Goal: Ask a question

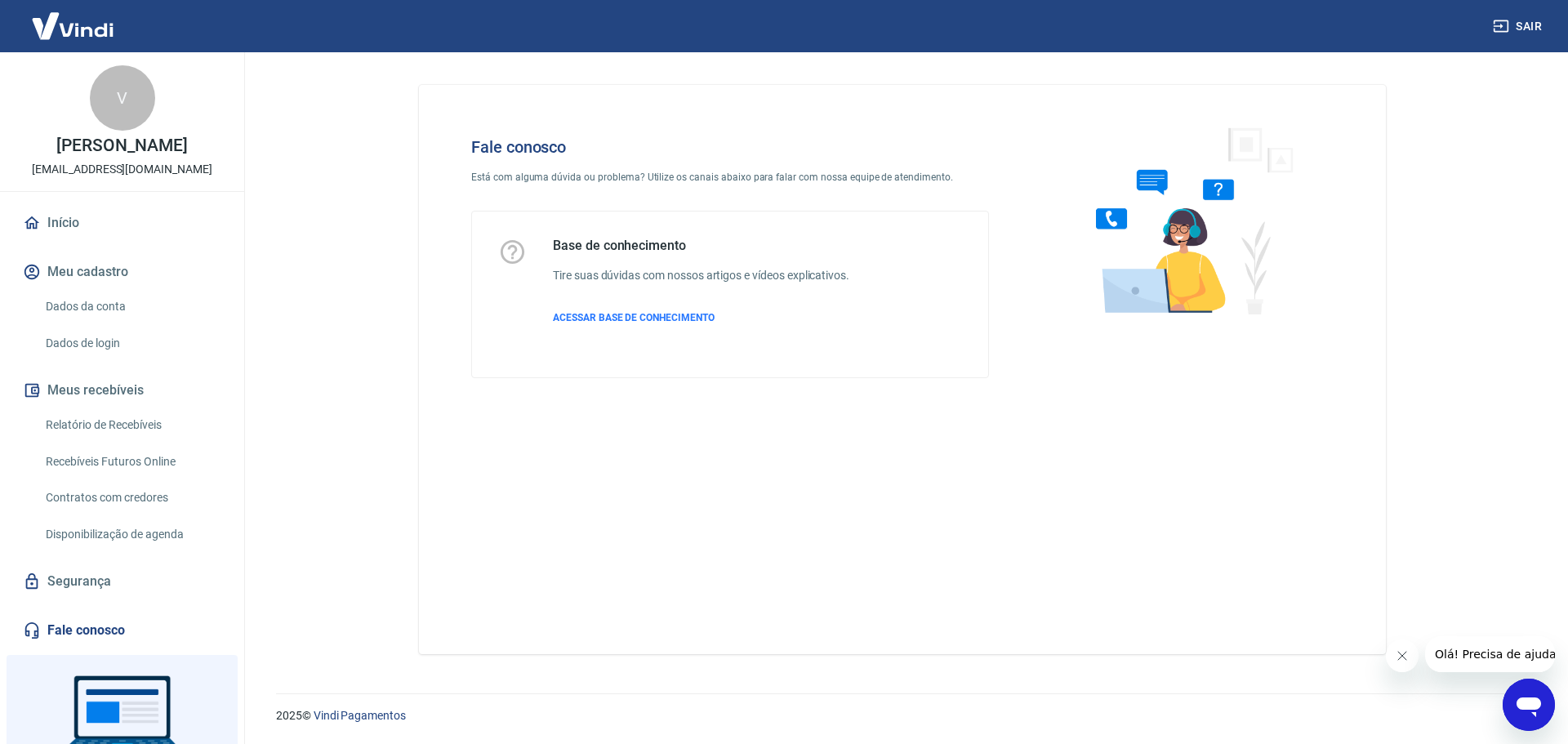
click at [1486, 658] on span "Olá! Precisa de ajuda?" at bounding box center [1497, 654] width 127 height 13
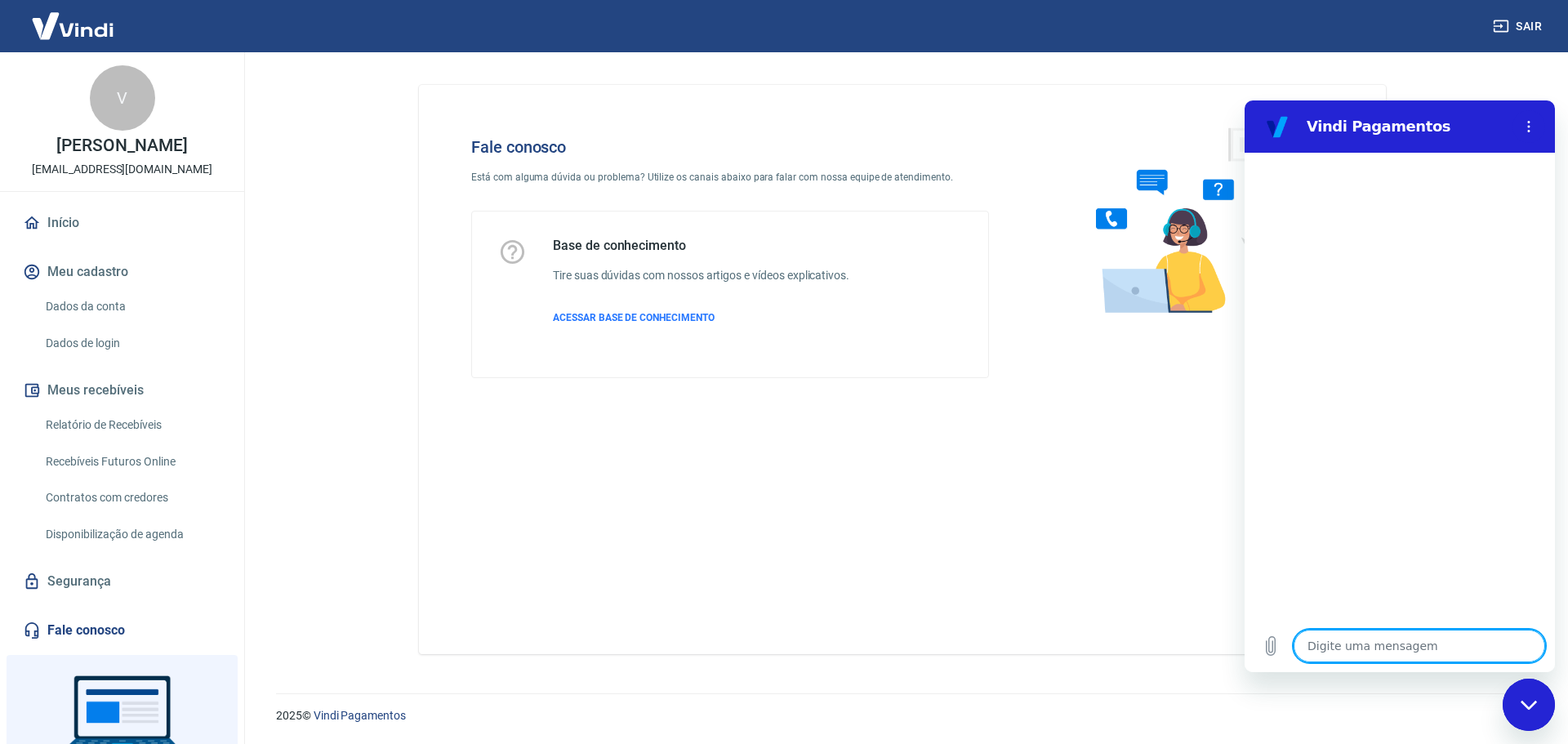
type textarea "N"
type textarea "x"
type textarea "Nã"
type textarea "x"
type textarea "Não"
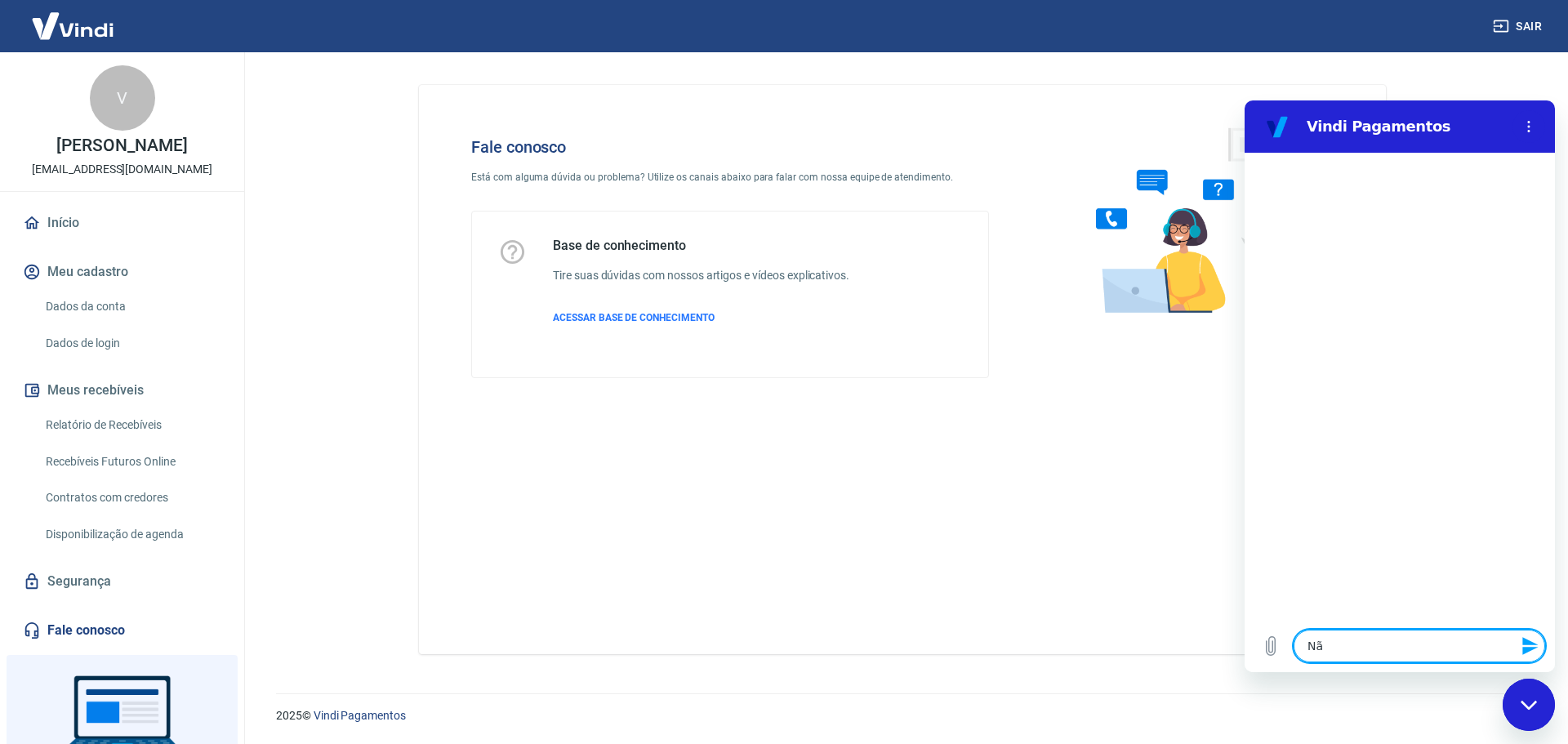
type textarea "x"
type textarea "Não"
type textarea "x"
type textarea "Não q"
type textarea "x"
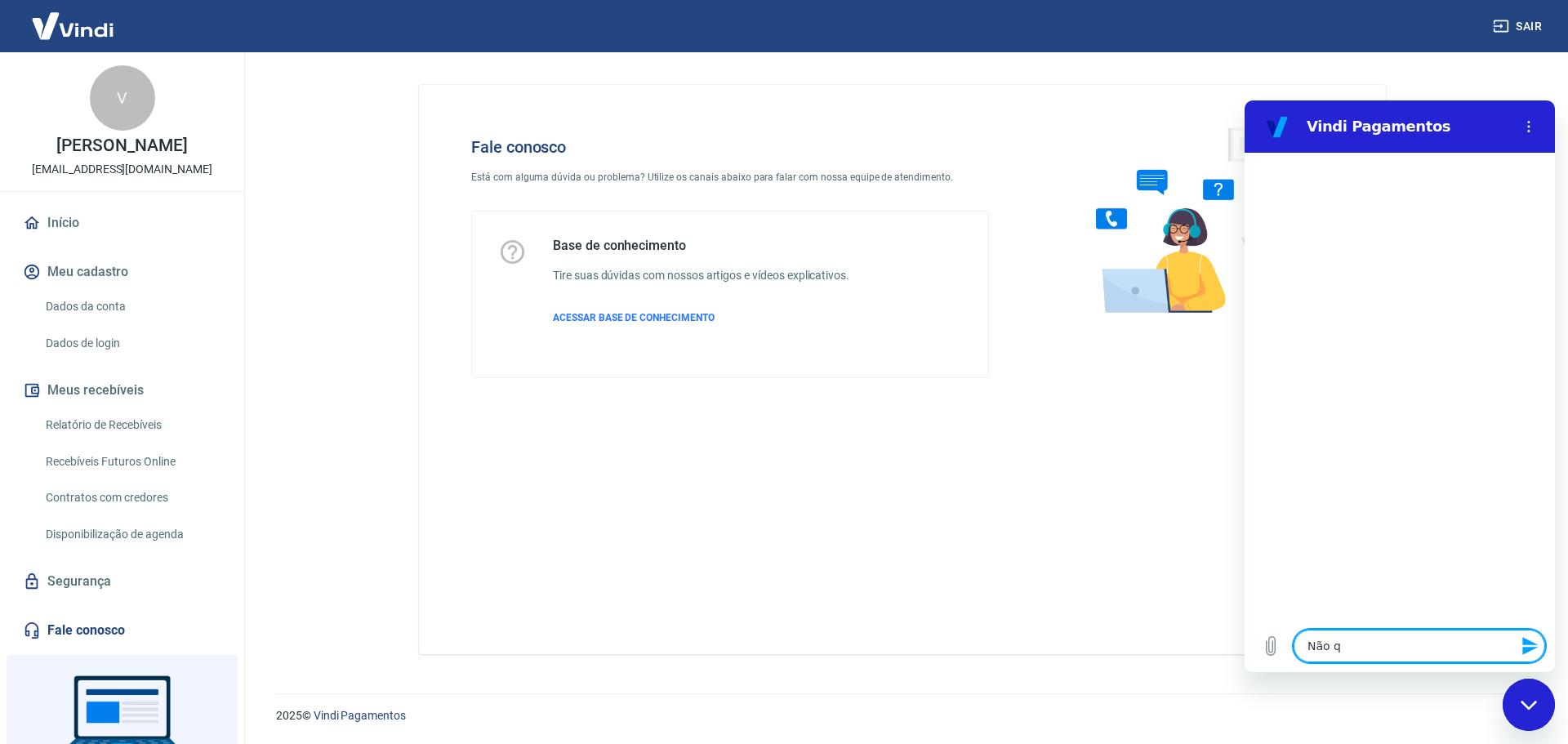
type textarea "Não qu"
type textarea "x"
type textarea "Não que"
type textarea "x"
type textarea "Não quer"
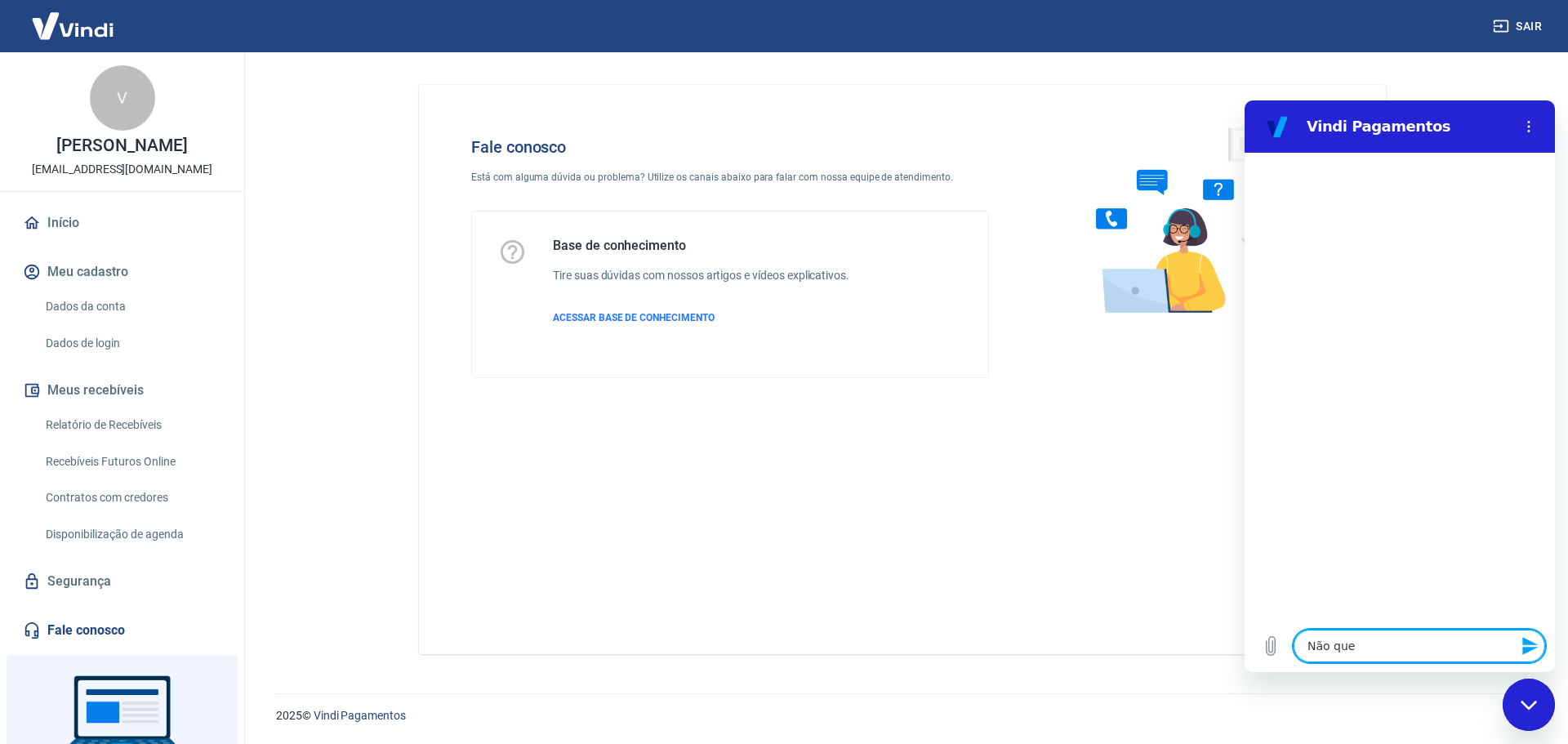
type textarea "x"
type textarea "Não quero"
type textarea "x"
type textarea "Não quero"
type textarea "x"
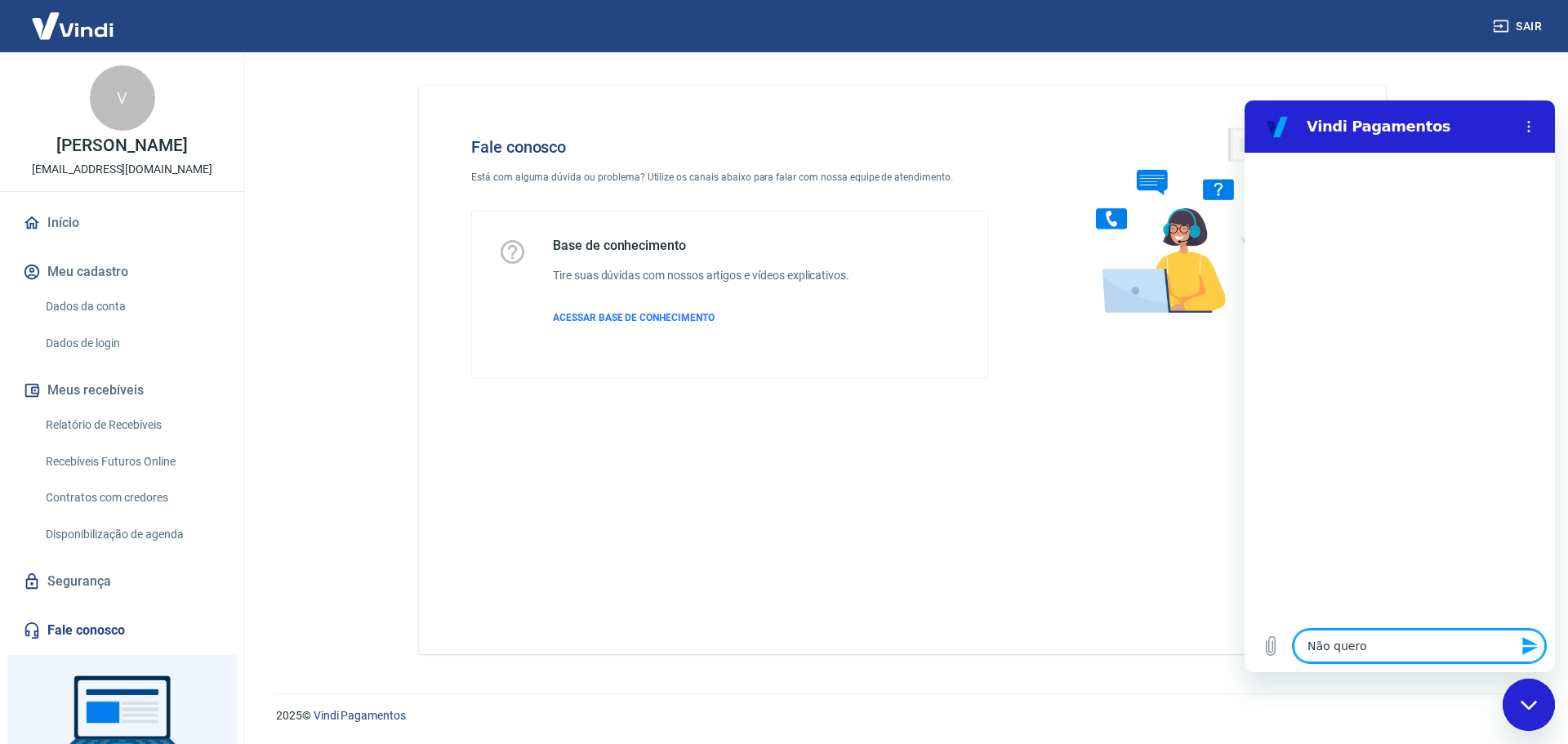
type textarea "Não quero m"
type textarea "x"
type textarea "Não quero ma"
type textarea "x"
type textarea "Não quero mai"
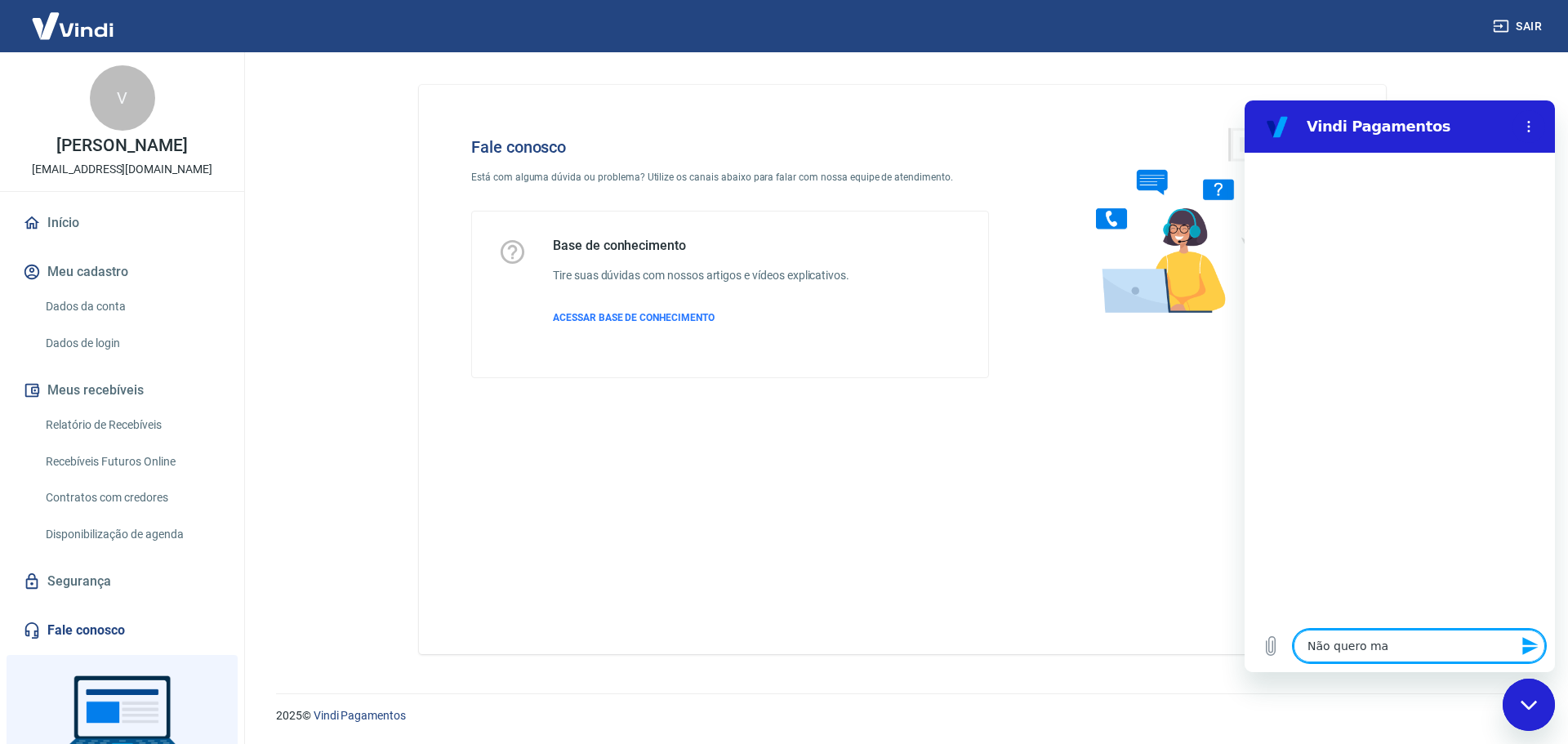
type textarea "x"
type textarea "Não quero mais"
type textarea "x"
type textarea "Não quero mais"
type textarea "x"
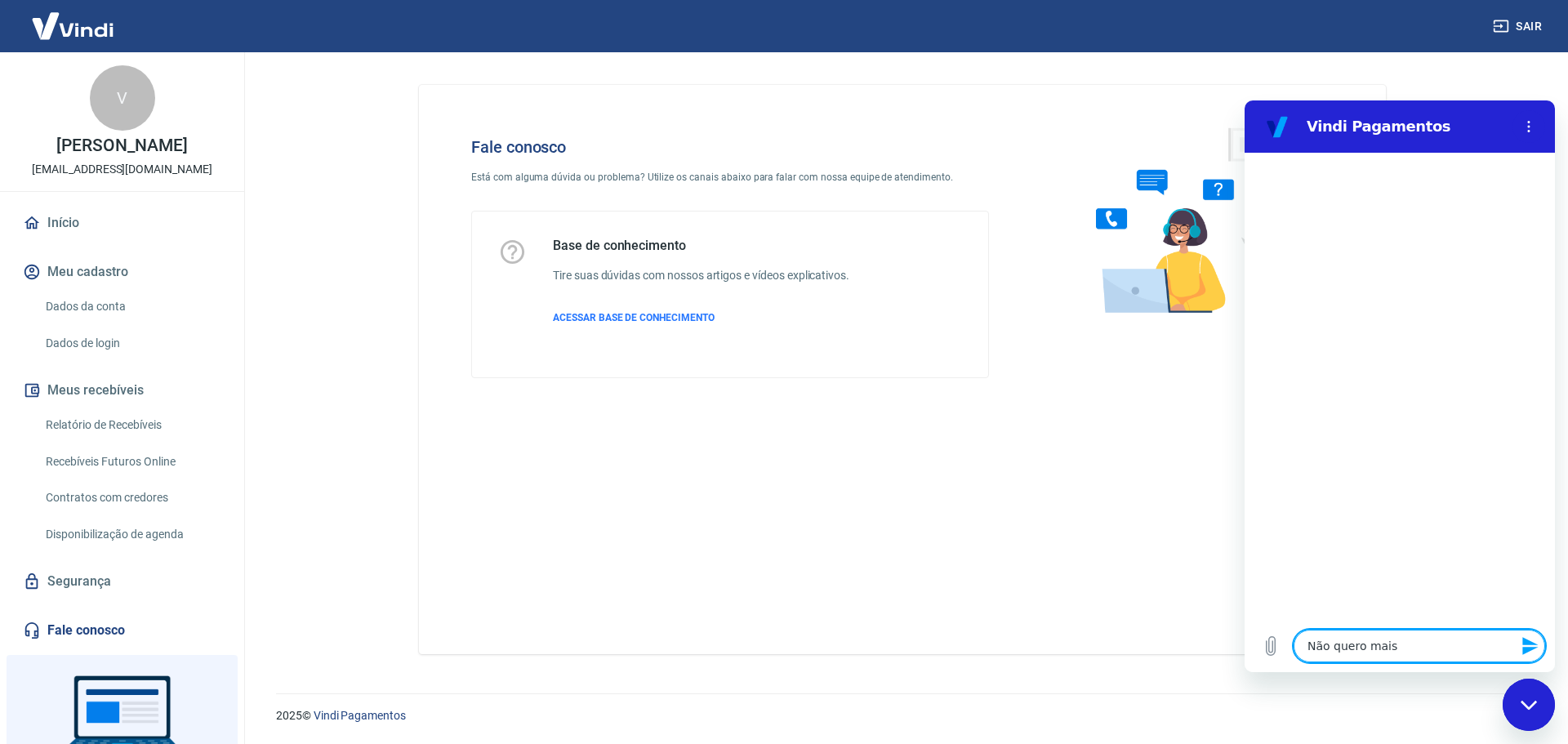
type textarea "Não quero mais r"
type textarea "x"
type textarea "Não quero mais re"
type textarea "x"
type textarea "Não quero mais rec"
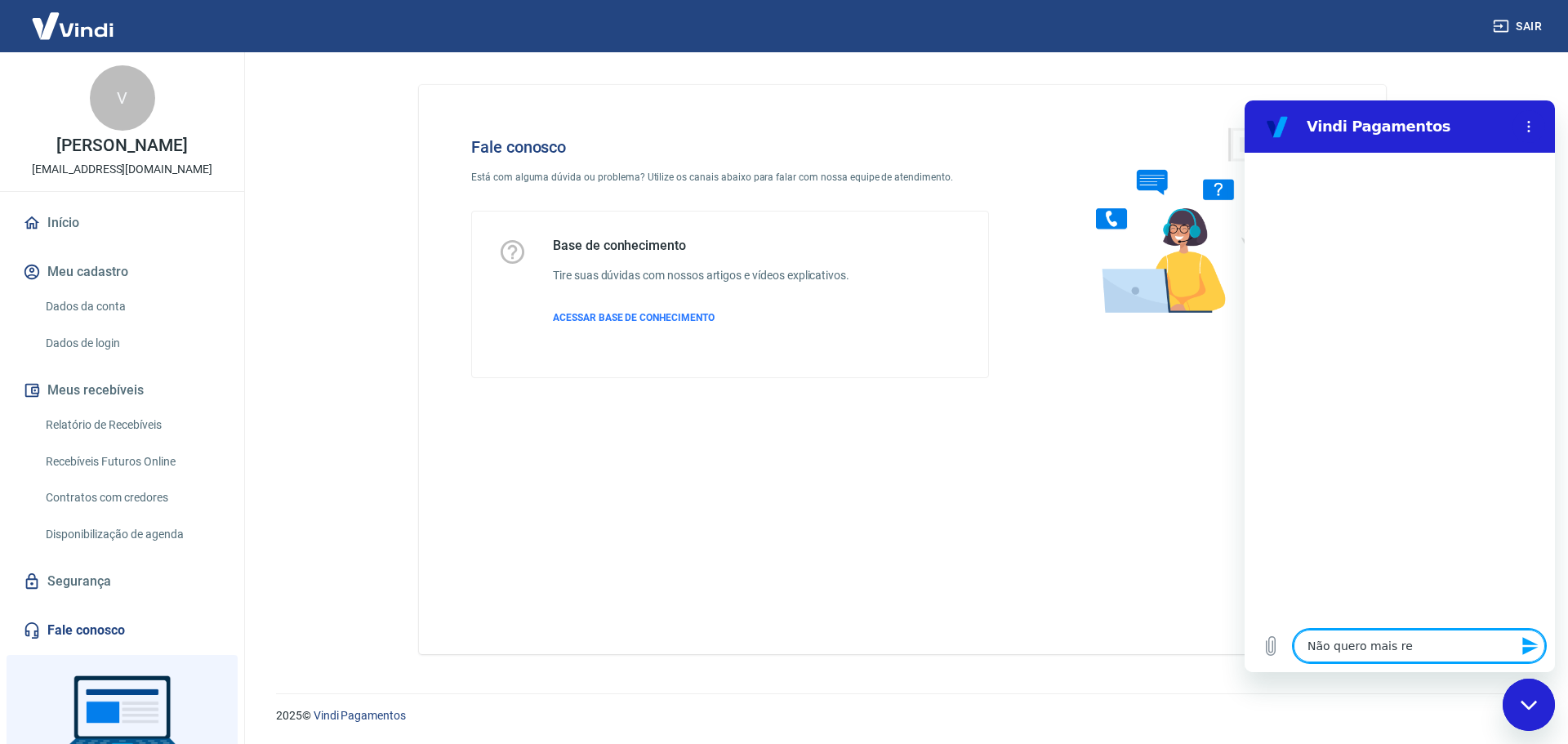
type textarea "x"
type textarea "Não quero mais rece"
type textarea "x"
type textarea "Não quero mais receb"
type textarea "x"
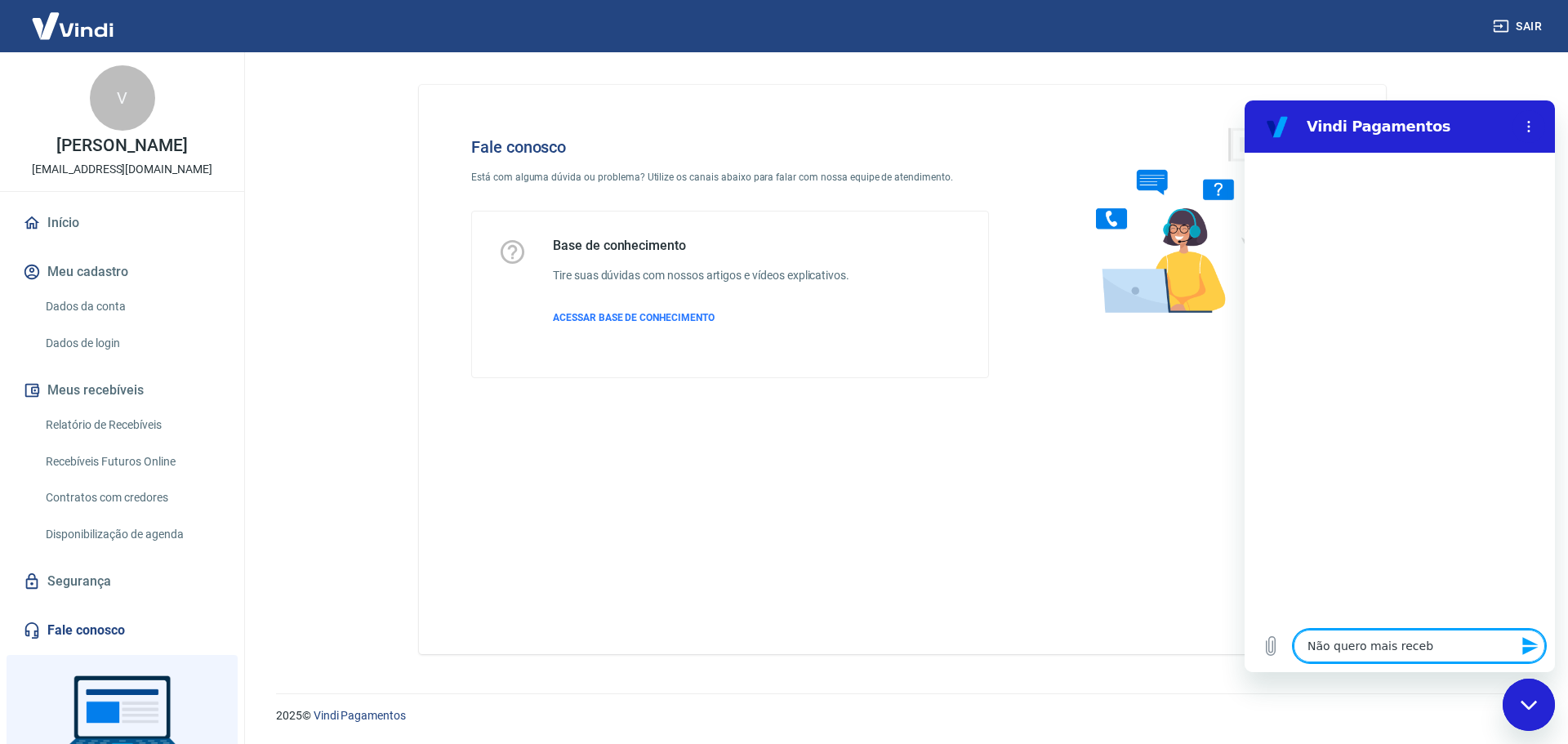
type textarea "Não quero mais recebe"
type textarea "x"
type textarea "Não quero mais receber"
type textarea "x"
type textarea "Não quero mais receber"
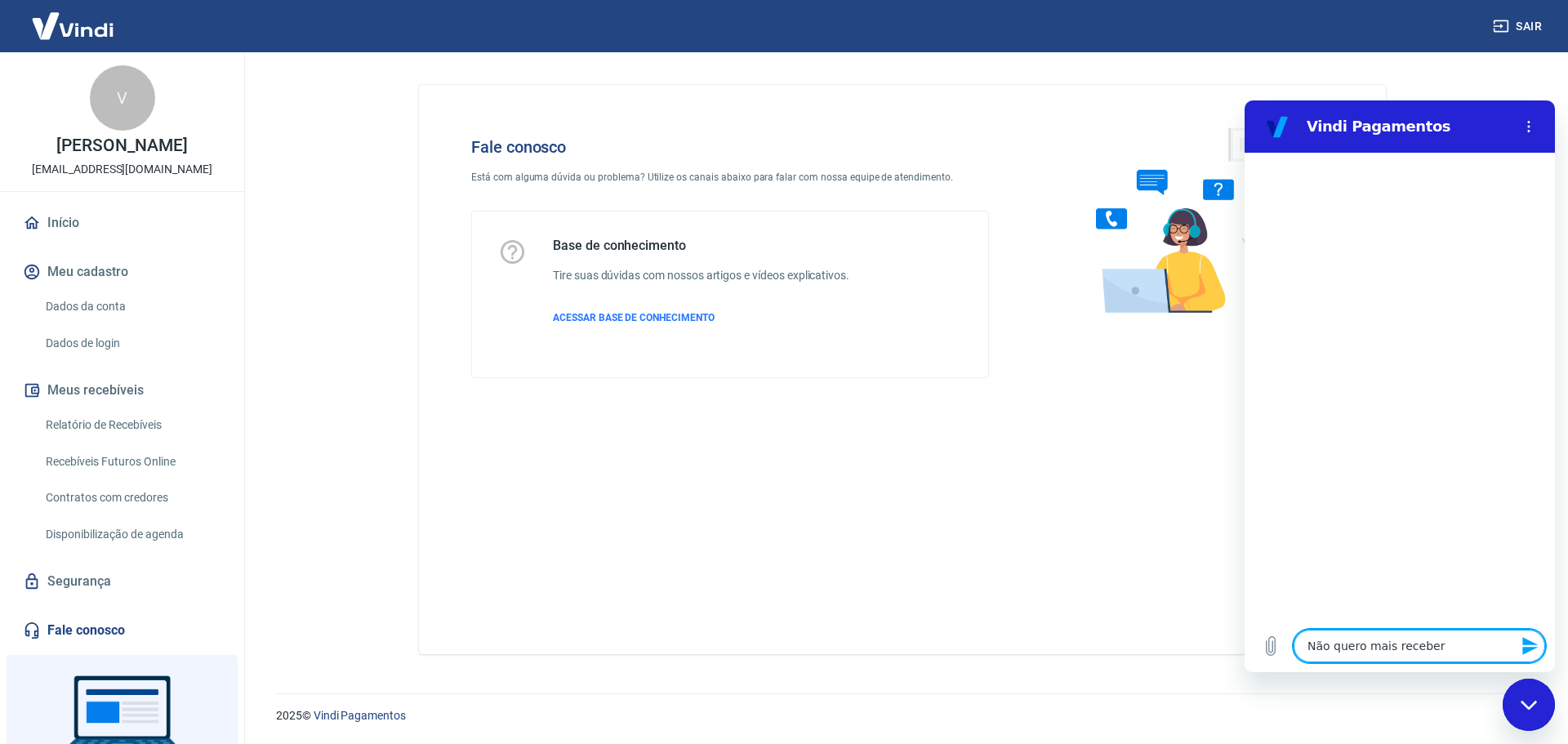
type textarea "x"
type textarea "Não quero mais receber p"
type textarea "x"
type textarea "Não quero mais receber po"
type textarea "x"
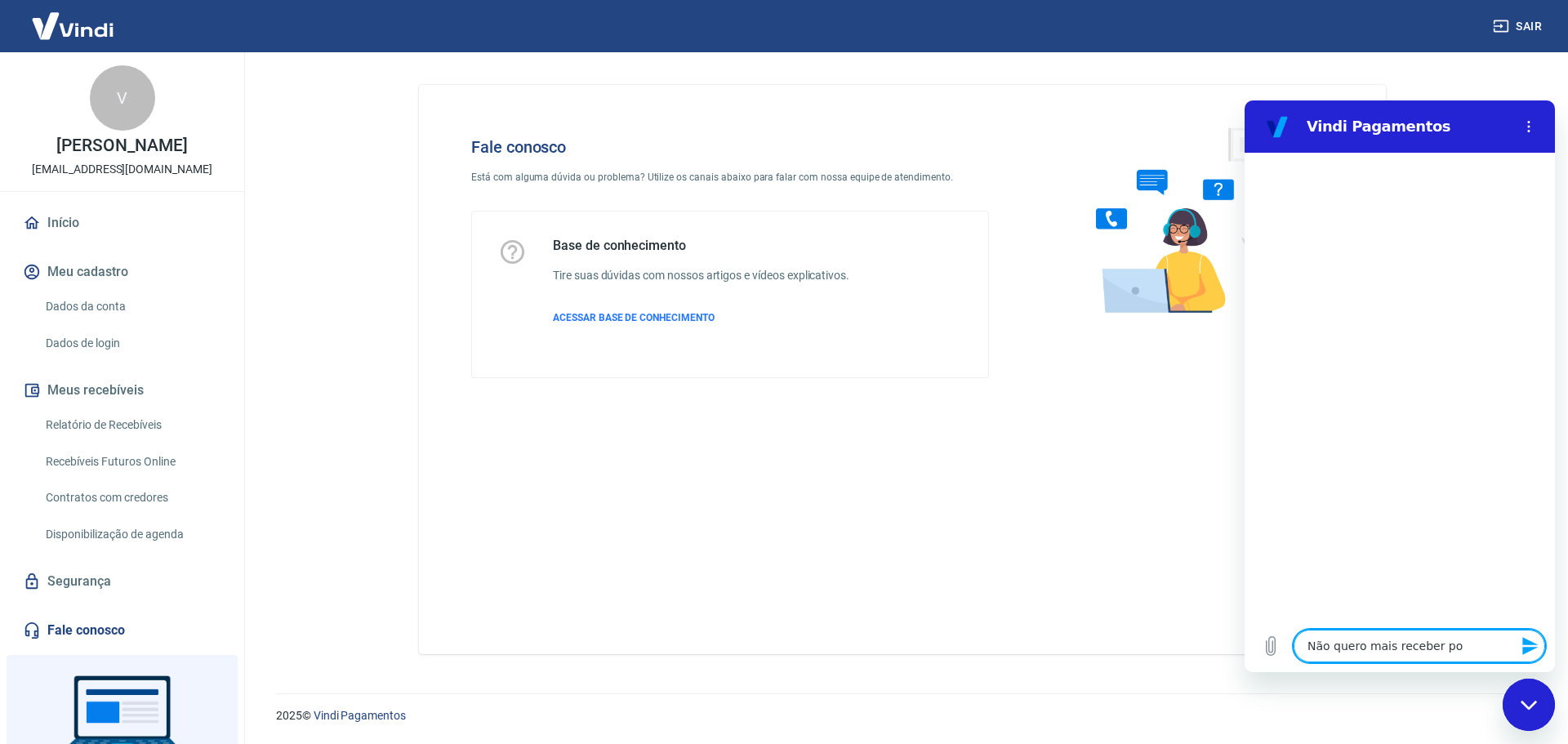
type textarea "Não quero mais receber por"
type textarea "x"
type textarea "Não quero mais receber por"
type textarea "x"
type textarea "Não quero mais receber por a"
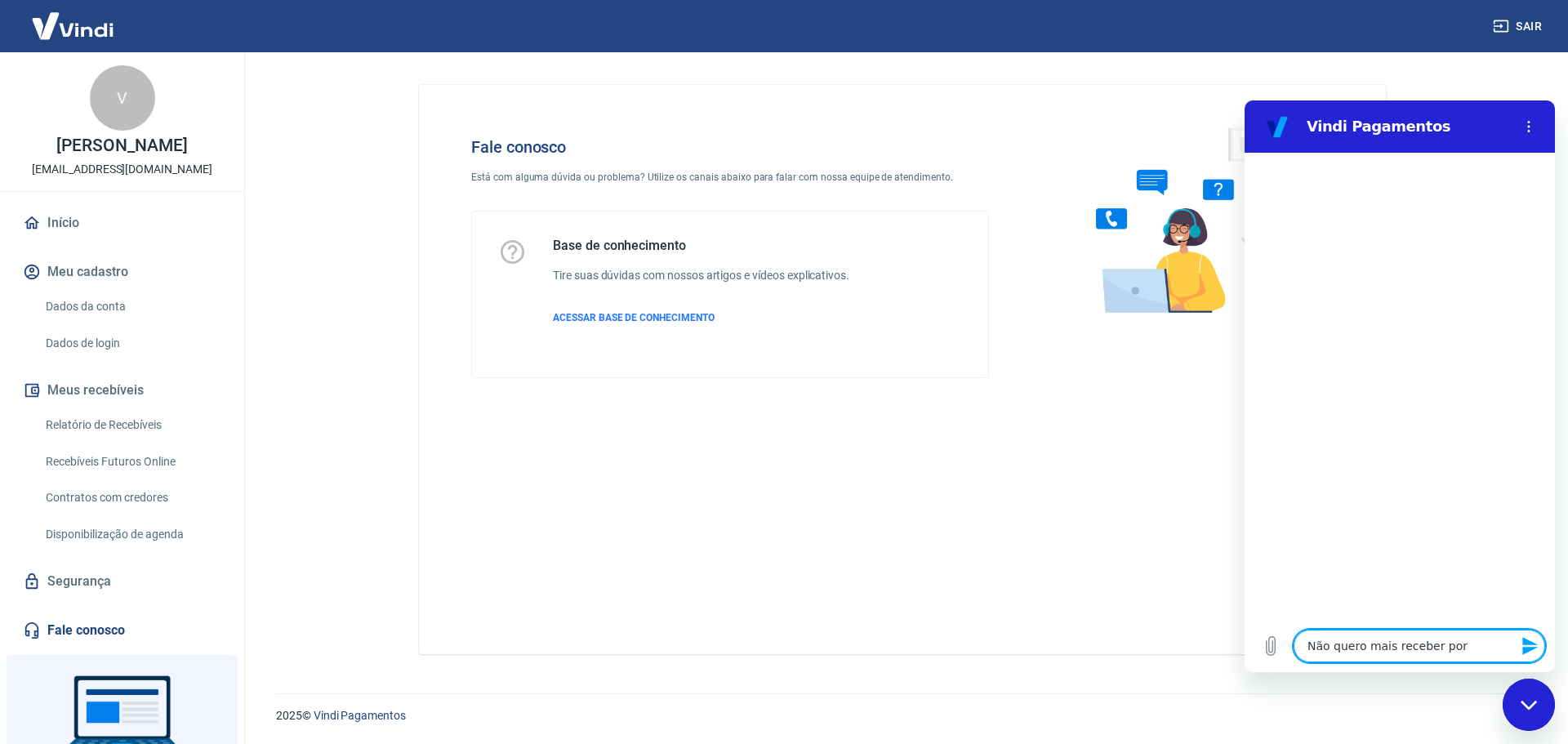
type textarea "x"
type textarea "Não quero mais receber por an"
type textarea "x"
type textarea "Não quero mais receber por ant"
type textarea "x"
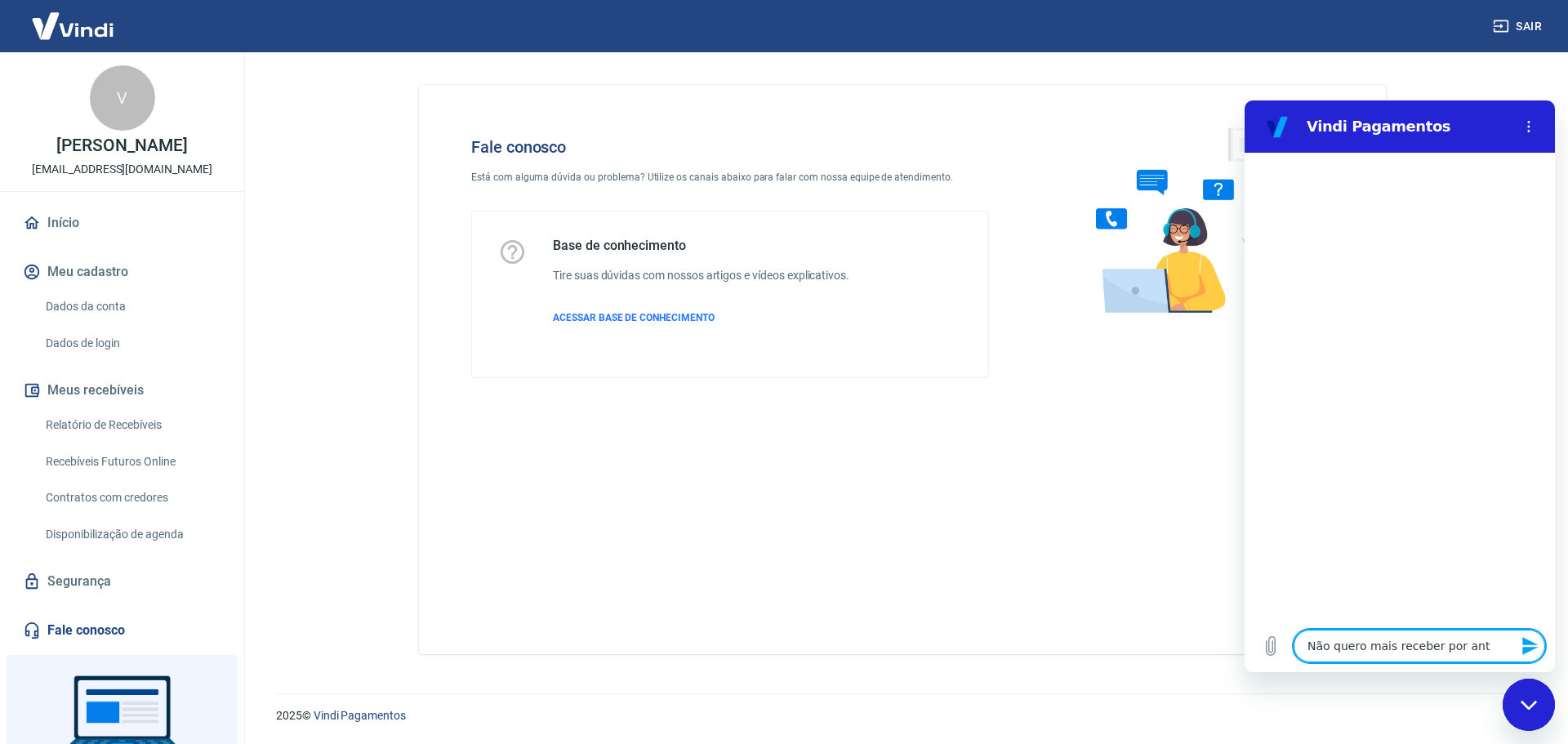
type textarea "Não quero mais receber por ante"
type textarea "x"
type textarea "Não quero mais receber por antec"
type textarea "x"
type textarea "Não quero mais receber por anteci"
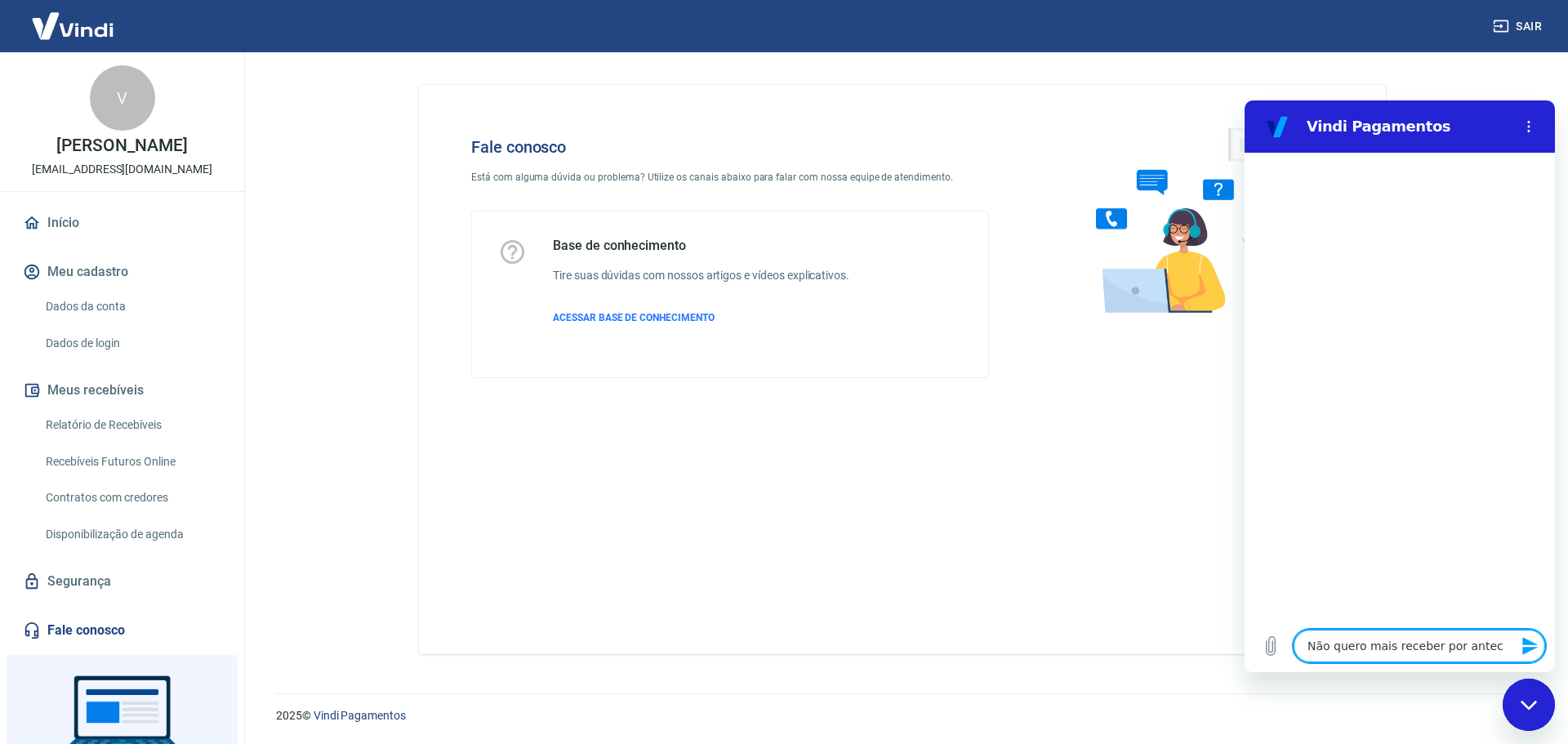
type textarea "x"
type textarea "Não quero mais receber por antecip"
type textarea "x"
type textarea "Não quero mais receber por antecipa"
type textarea "x"
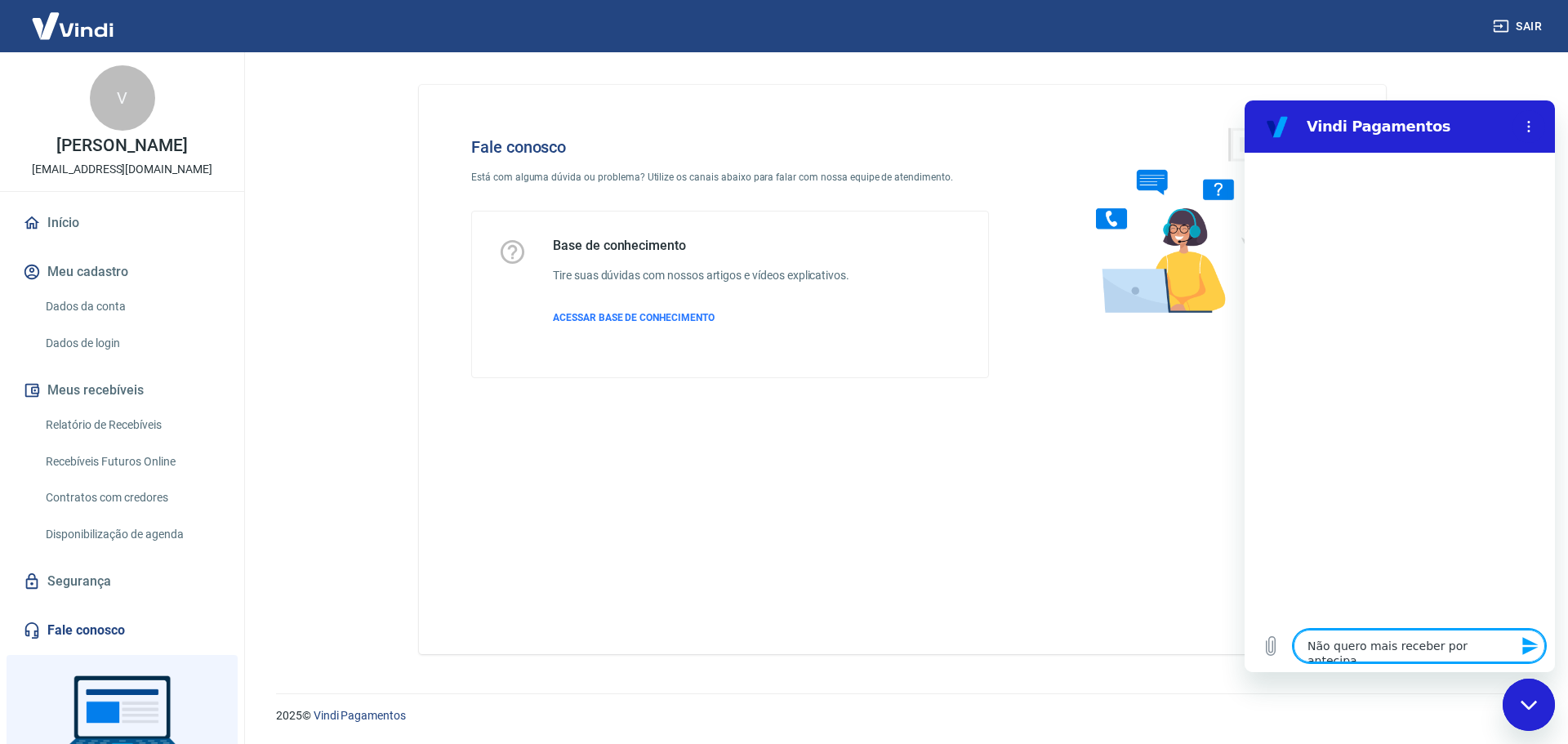
type textarea "Não quero mais receber por antecipaç"
type textarea "x"
type textarea "Não quero mais receber por antecipaçã"
type textarea "x"
type textarea "Não quero mais receber por antecipação"
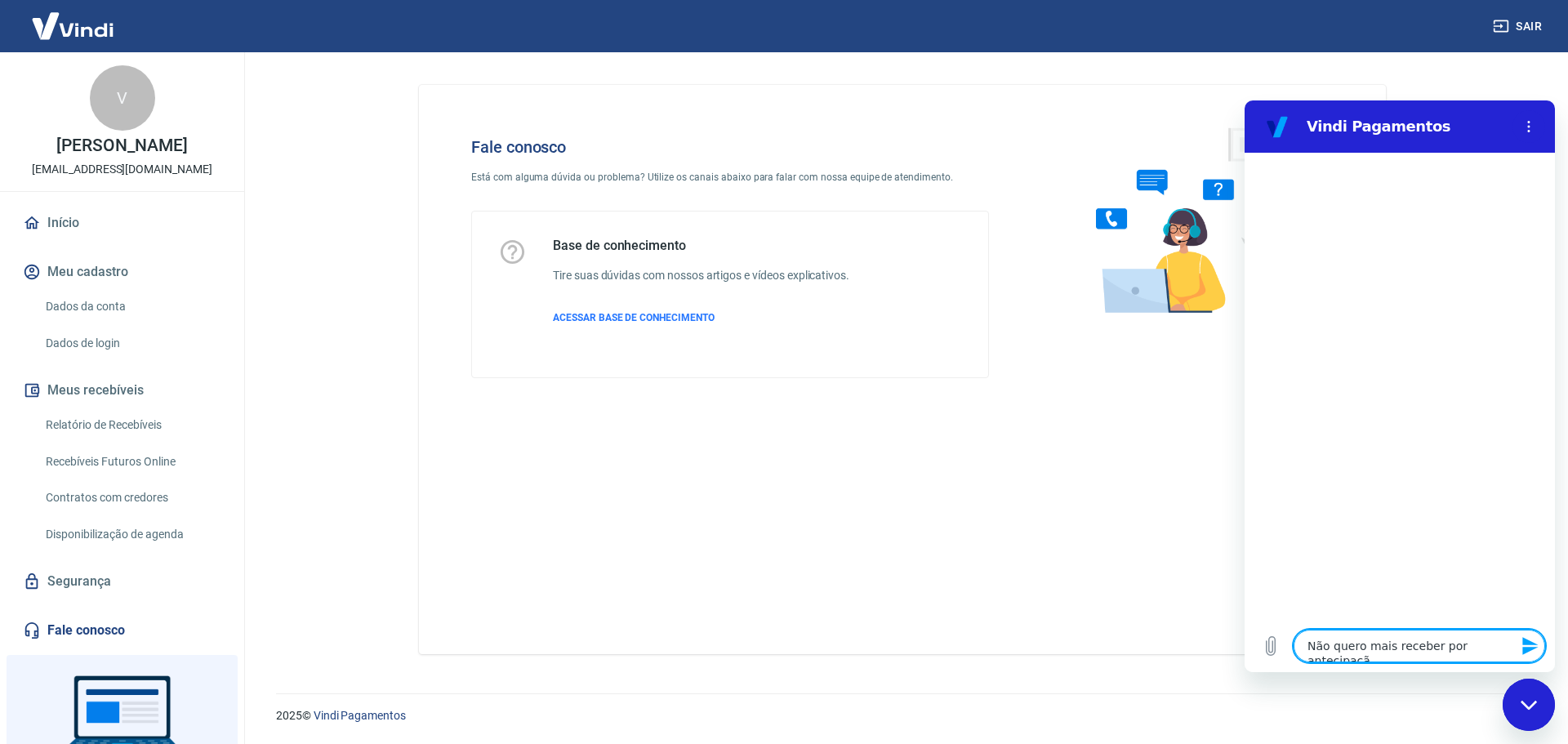
type textarea "x"
type textarea "Não quero mais receber por antecipação"
type textarea "x"
type textarea "Não quero mais receber por antecipação ."
type textarea "x"
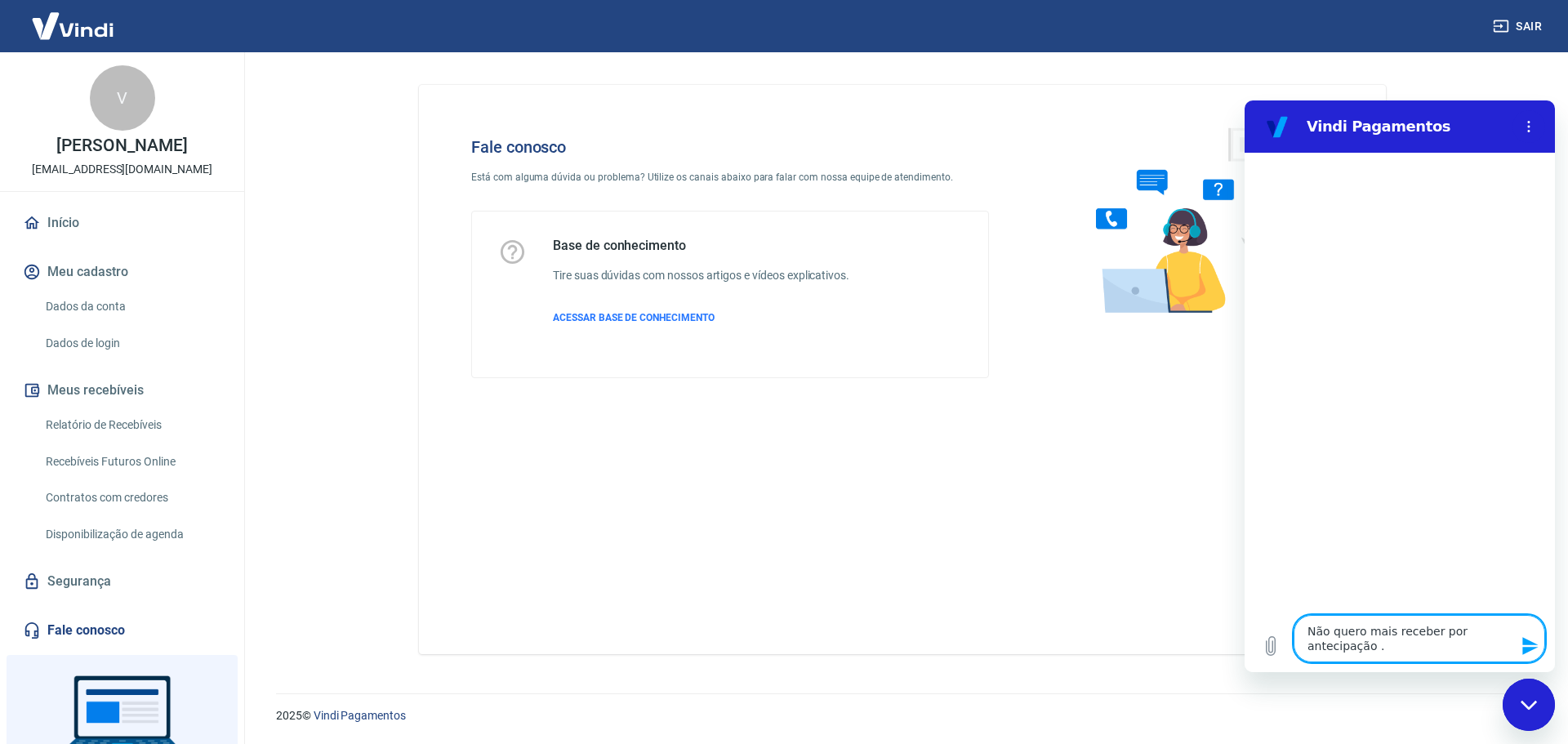
type textarea "Não quero mais receber por antecipação ."
type textarea "x"
type textarea "Não quero mais receber por antecipação . n"
type textarea "x"
type textarea "Não quero mais receber por antecipação . nã"
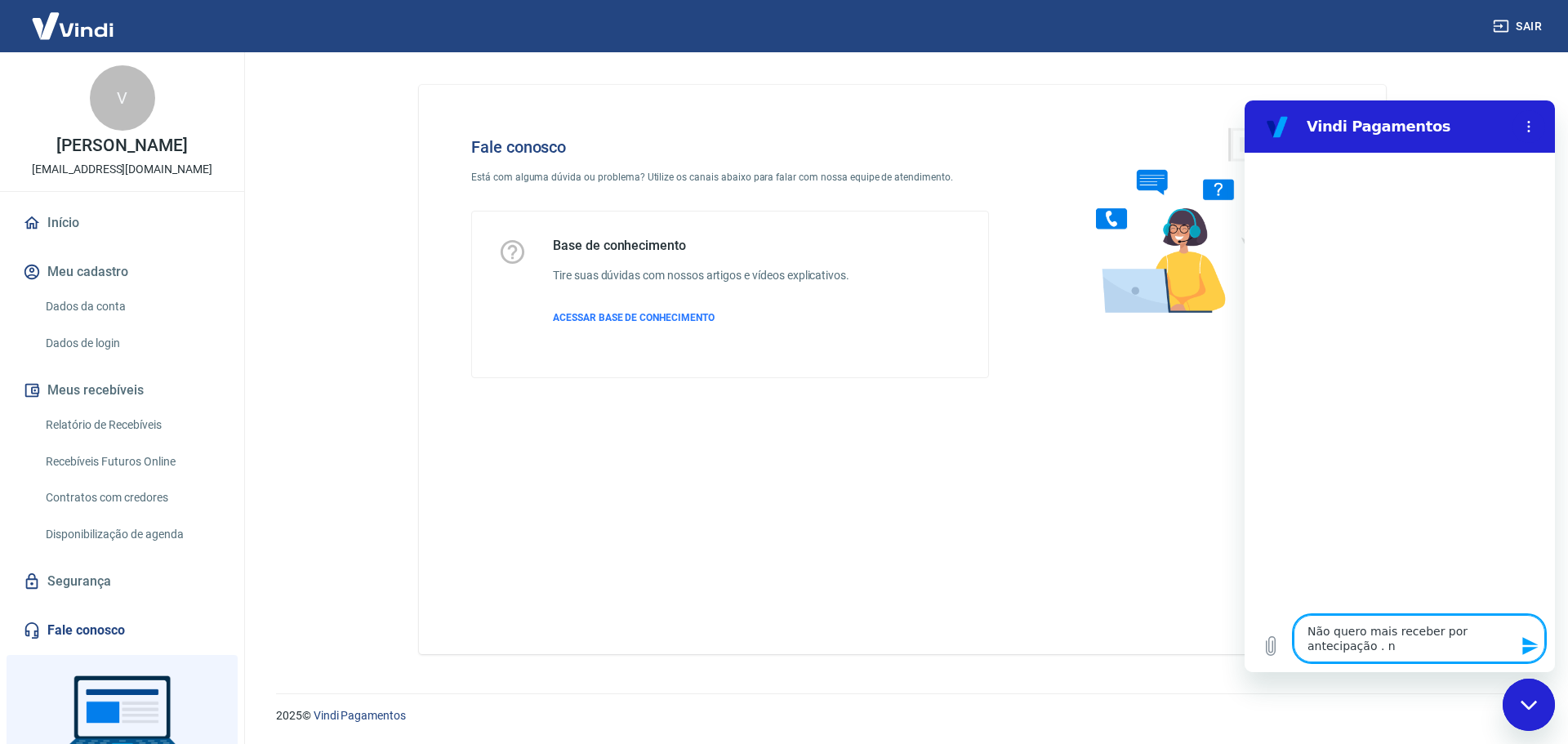
type textarea "x"
type textarea "Não quero mais receber por antecipação . não"
type textarea "x"
type textarea "Não quero mais receber por antecipação . não"
type textarea "x"
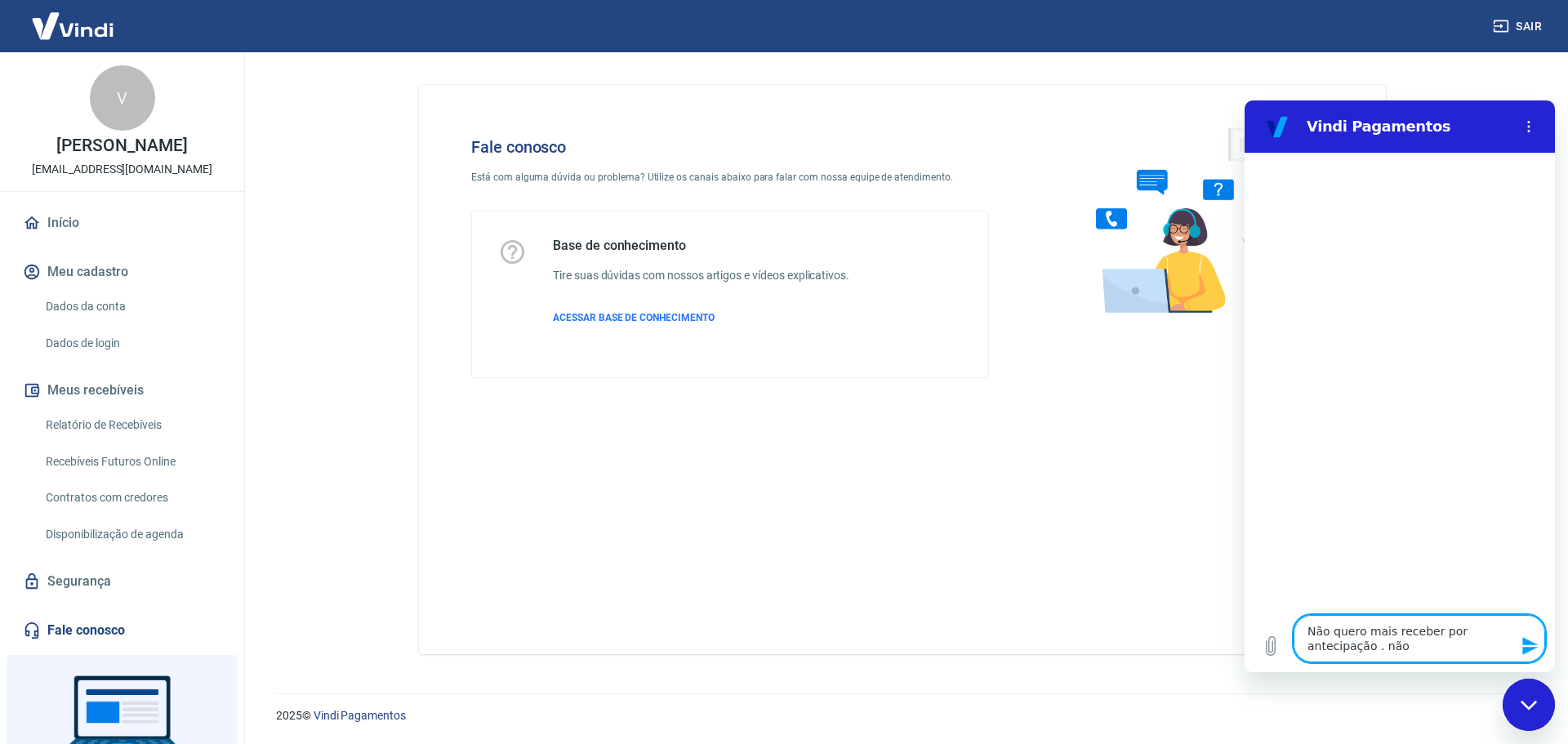
type textarea "Não quero mais receber por antecipação . não q"
type textarea "x"
type textarea "Não quero mais receber por antecipação . não qu"
type textarea "x"
type textarea "Não quero mais receber por antecipação . não que"
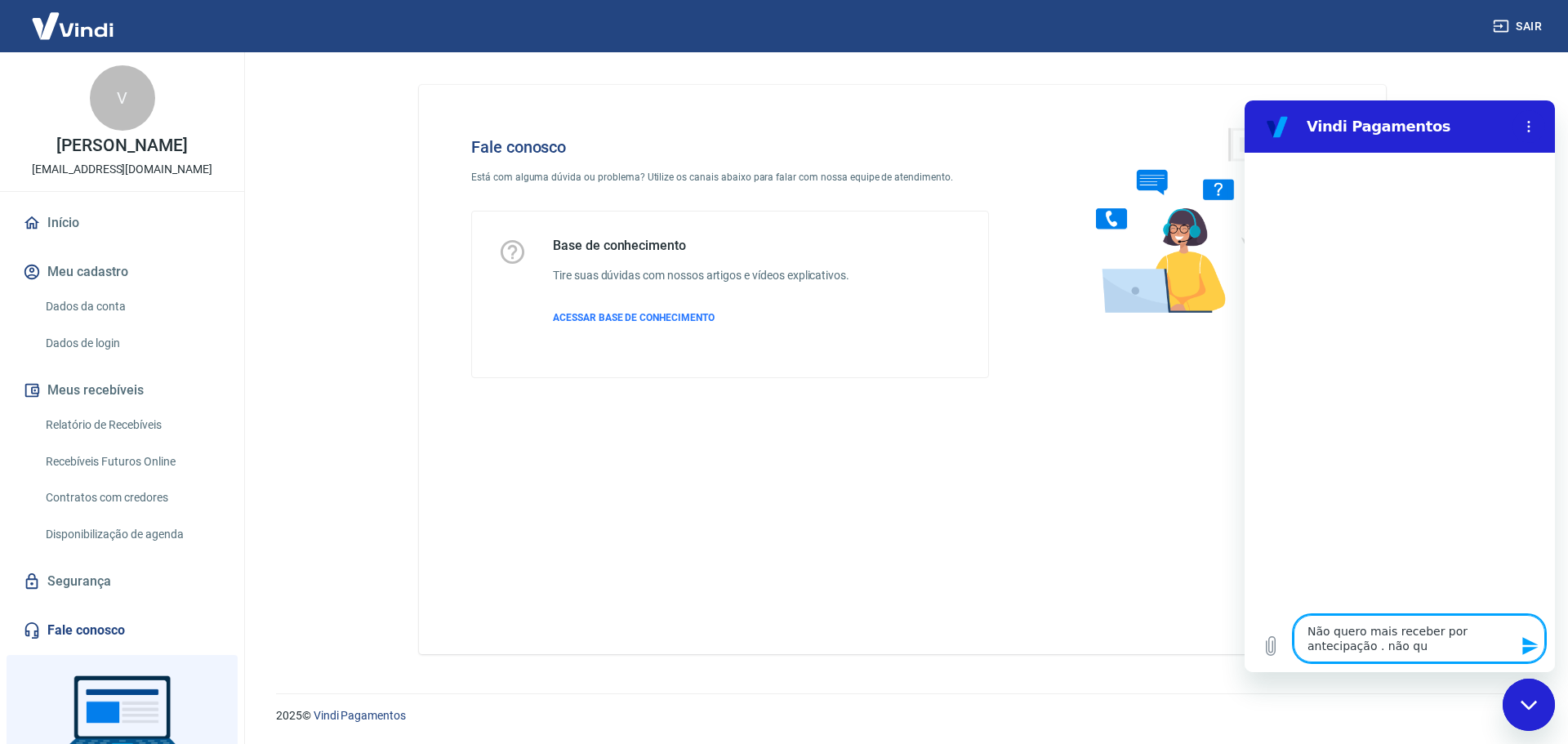
type textarea "x"
type textarea "Não quero mais receber por antecipação . não quer"
type textarea "x"
type textarea "Não quero mais receber por antecipação . não quero"
type textarea "x"
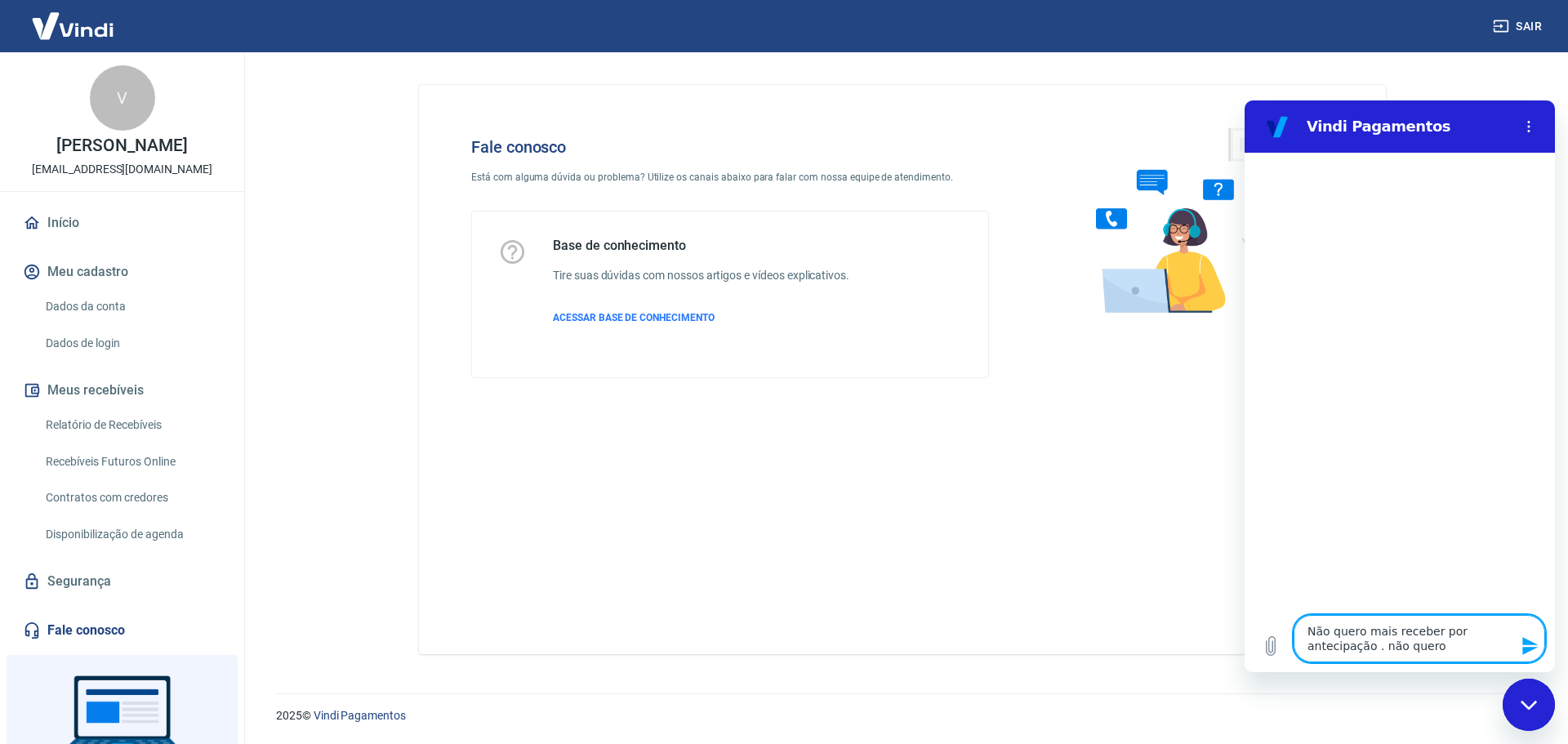
type textarea "Não quero mais receber por antecipação . não quero"
type textarea "x"
type textarea "Não quero mais receber por antecipação . não quero o"
type textarea "x"
type textarea "Não quero mais receber por antecipação . não quero o"
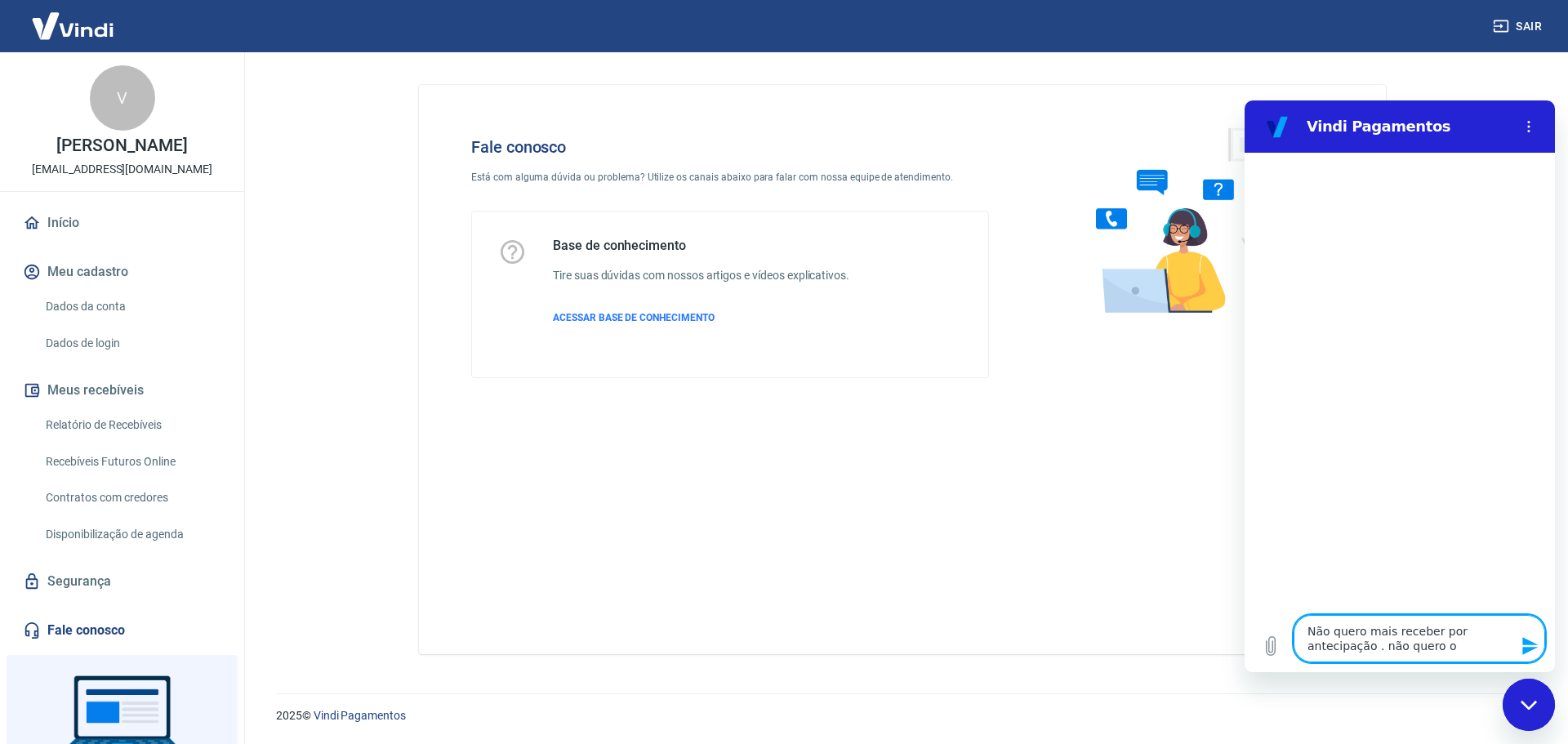
type textarea "x"
type textarea "Não quero mais receber por antecipação . não quero o p"
type textarea "x"
type textarea "Não quero mais receber por antecipação . não quero o pa"
type textarea "x"
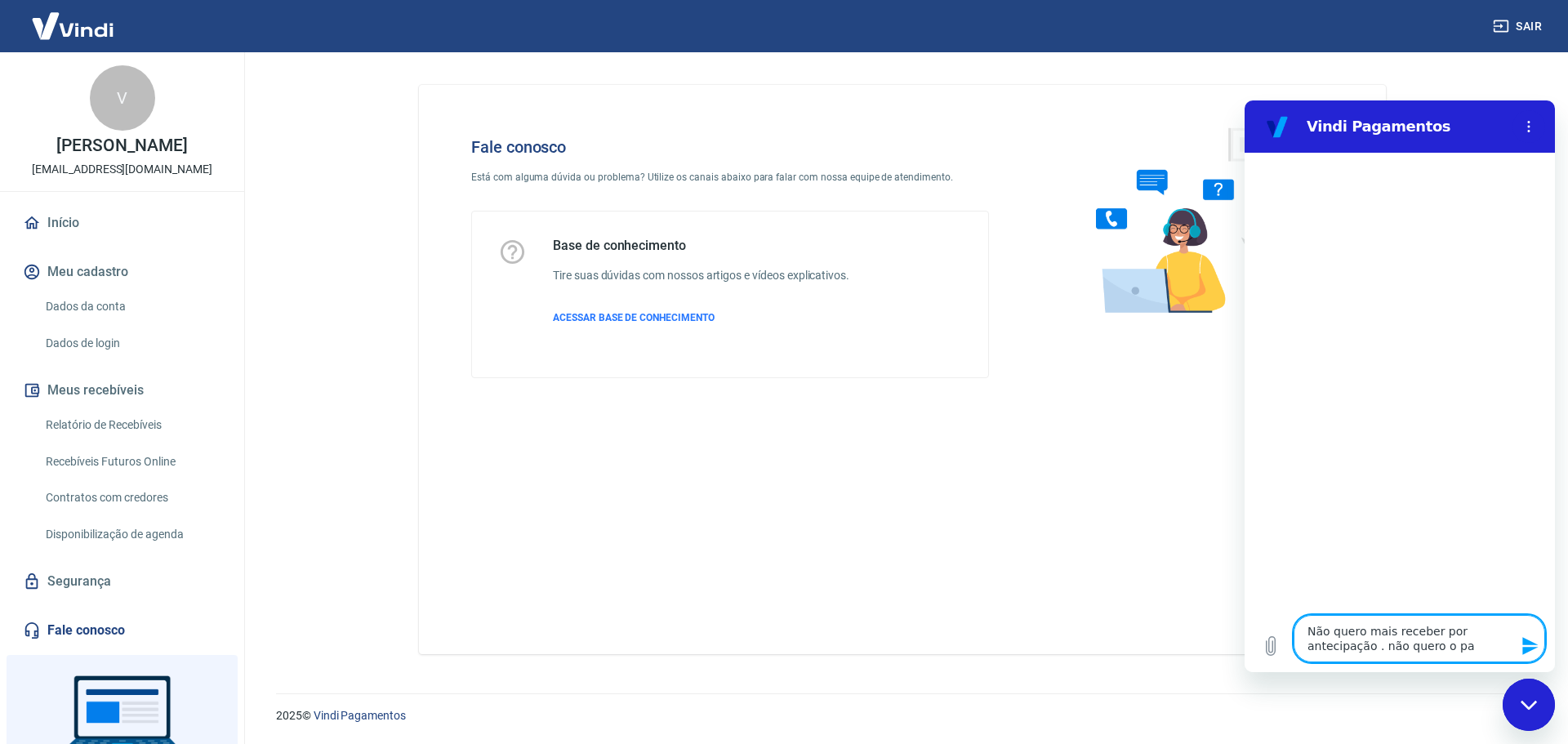
type textarea "Não quero mais receber por antecipação . não quero o pag"
type textarea "x"
type textarea "Não quero mais receber por antecipação . não quero o paga"
type textarea "x"
type textarea "Não quero mais receber por antecipação . não quero o paga,m"
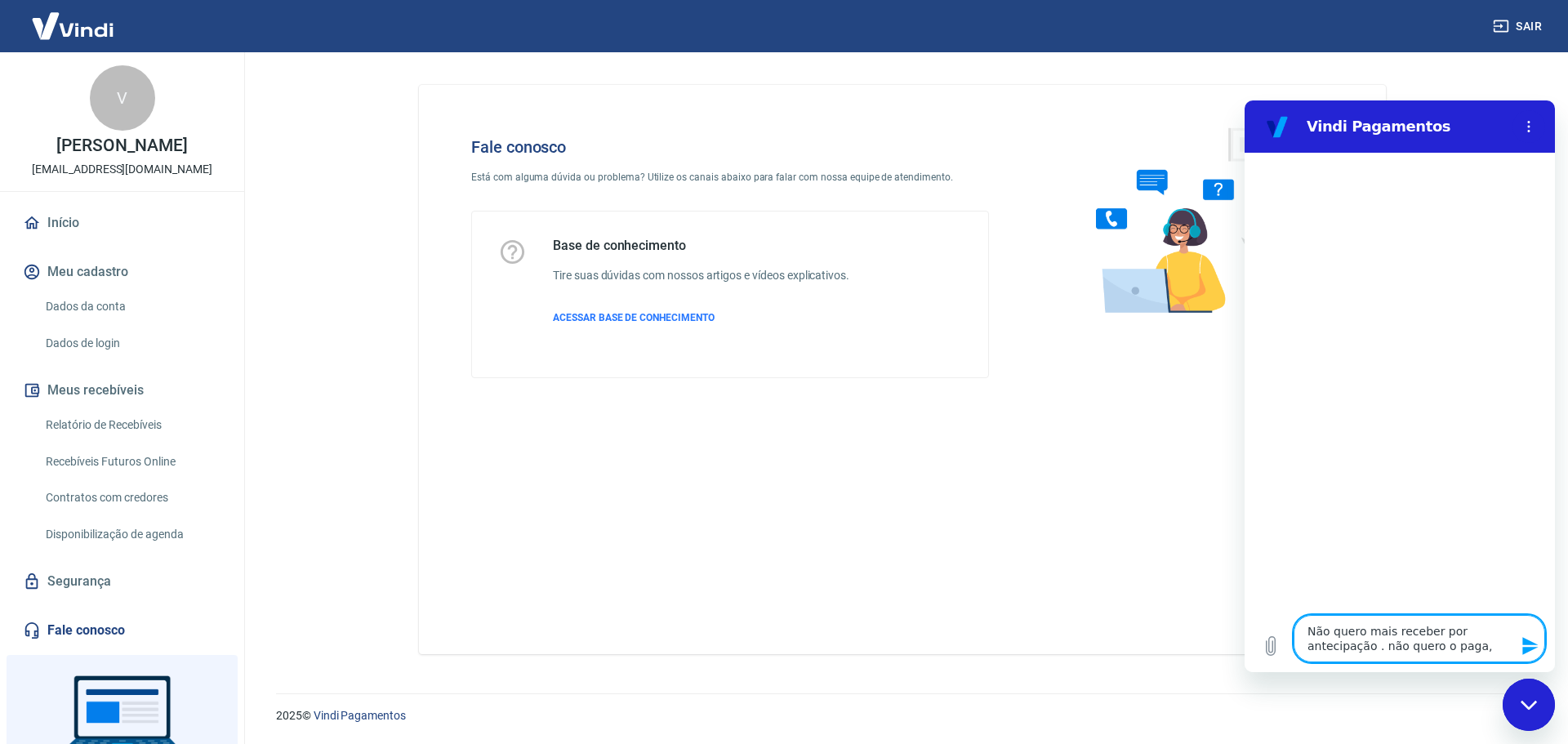
type textarea "x"
type textarea "Não quero mais receber por antecipação . não quero o paga,me"
type textarea "x"
type textarea "Não quero mais receber por antecipação . não quero o paga,men"
type textarea "x"
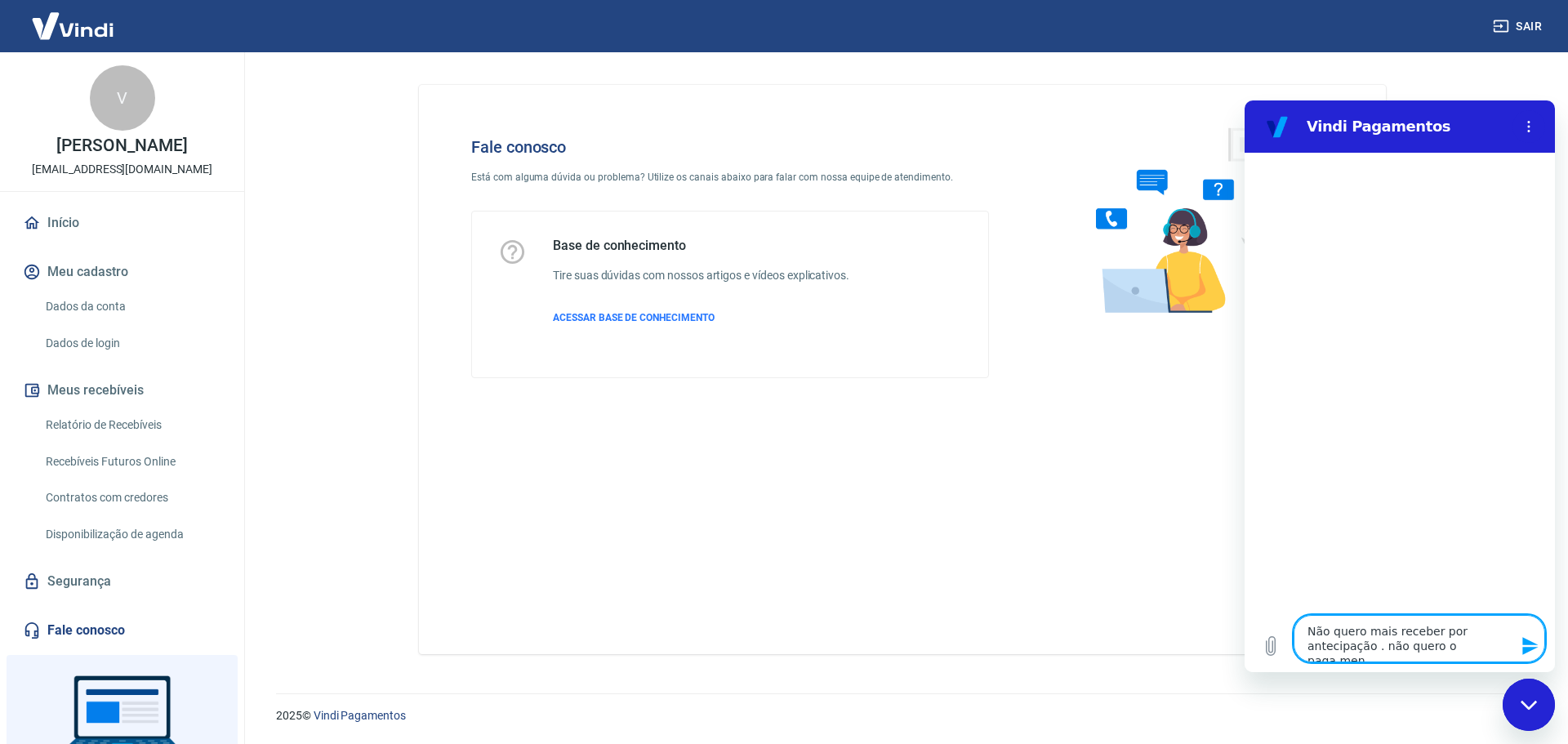
type textarea "Não quero mais receber por antecipação . não quero o paga,ment"
type textarea "x"
type textarea "Não quero mais receber por antecipação . não quero o paga,mento"
type textarea "x"
type textarea "Não quero mais receber por antecipação . não quero o paga,mento"
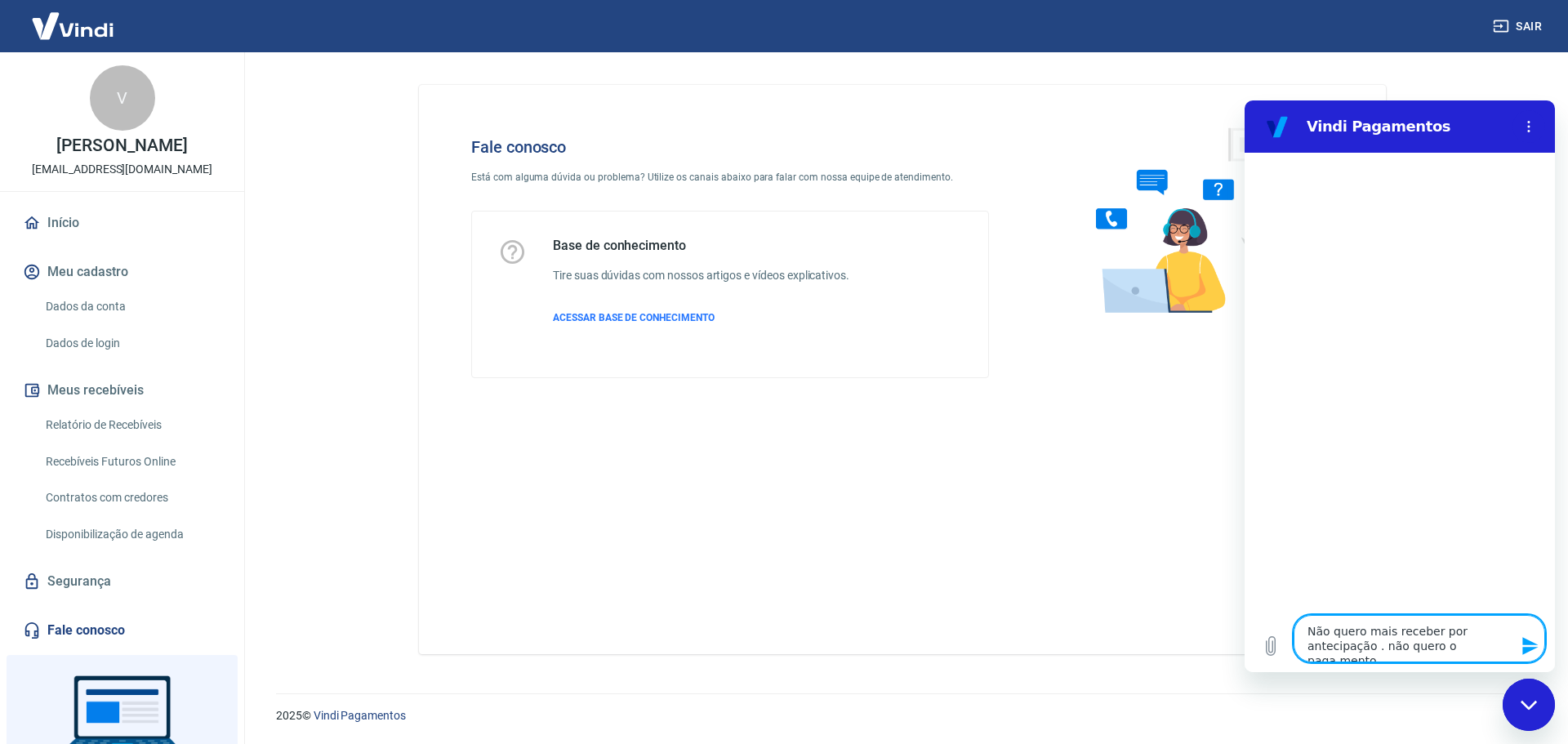
type textarea "x"
type textarea "Não quero mais receber por antecipação . não quero o paga,mento a"
type textarea "x"
type textarea "Não quero mais receber por antecipação . não quero o paga,mento an"
type textarea "x"
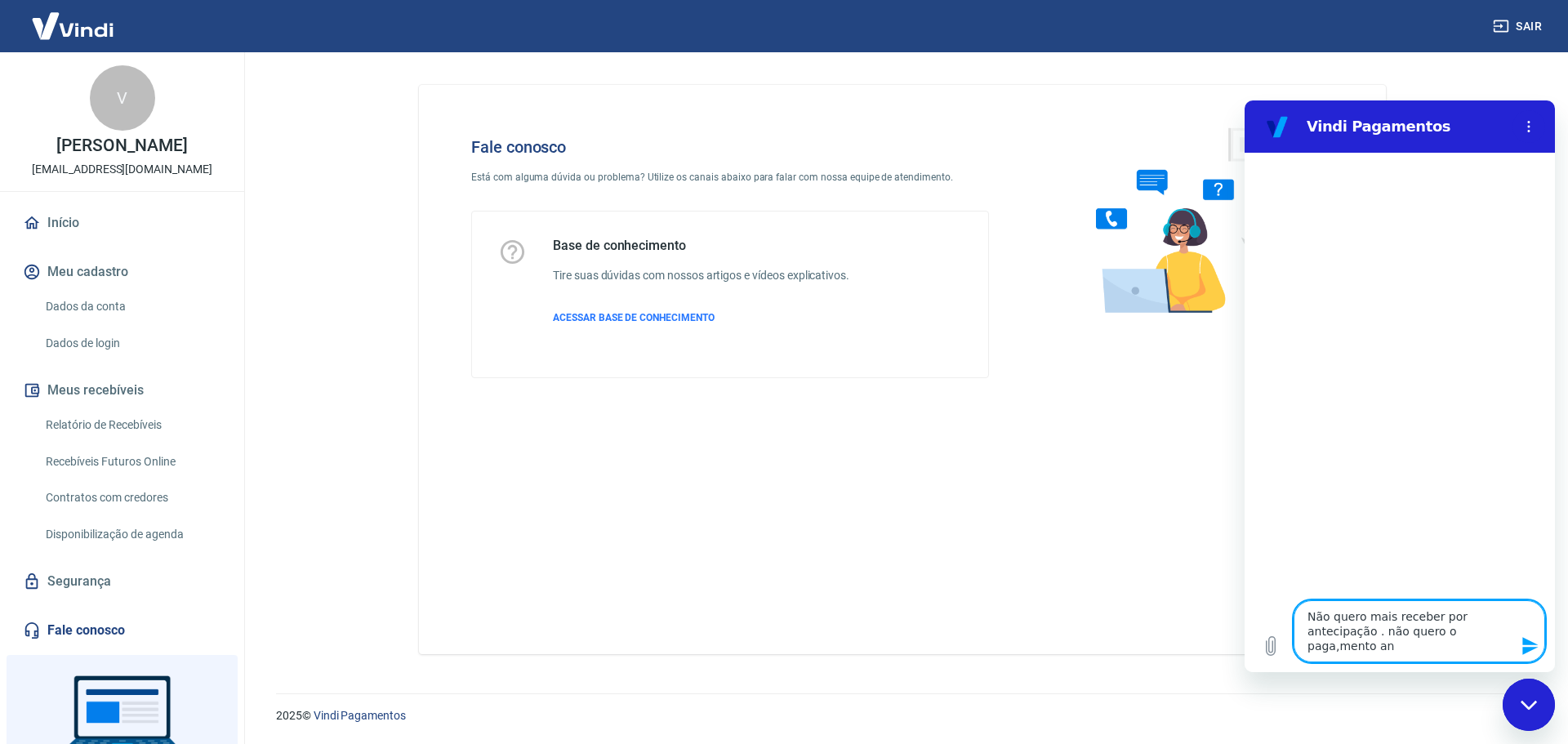
type textarea "Não quero mais receber por antecipação . não quero o paga,mento ant"
type textarea "x"
type textarea "Não quero mais receber por antecipação . não quero o paga,mento ante"
type textarea "x"
type textarea "Não quero mais receber por antecipação . não quero o paga,mento antec"
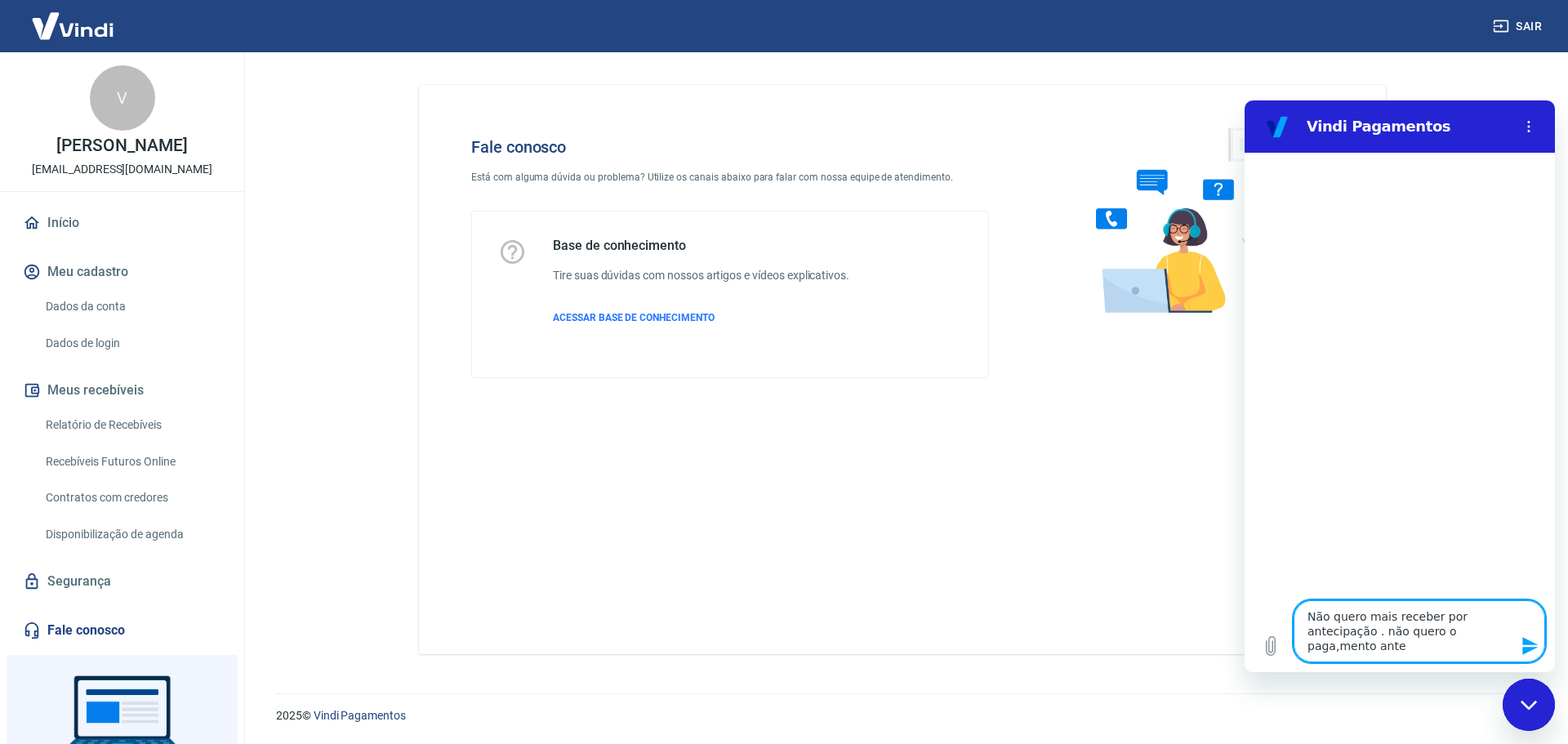
type textarea "x"
type textarea "Não quero mais receber por antecipação . não quero o paga,mento anteci"
type textarea "x"
type textarea "Não quero mais receber por antecipação . não quero o paga,mento antecip"
type textarea "x"
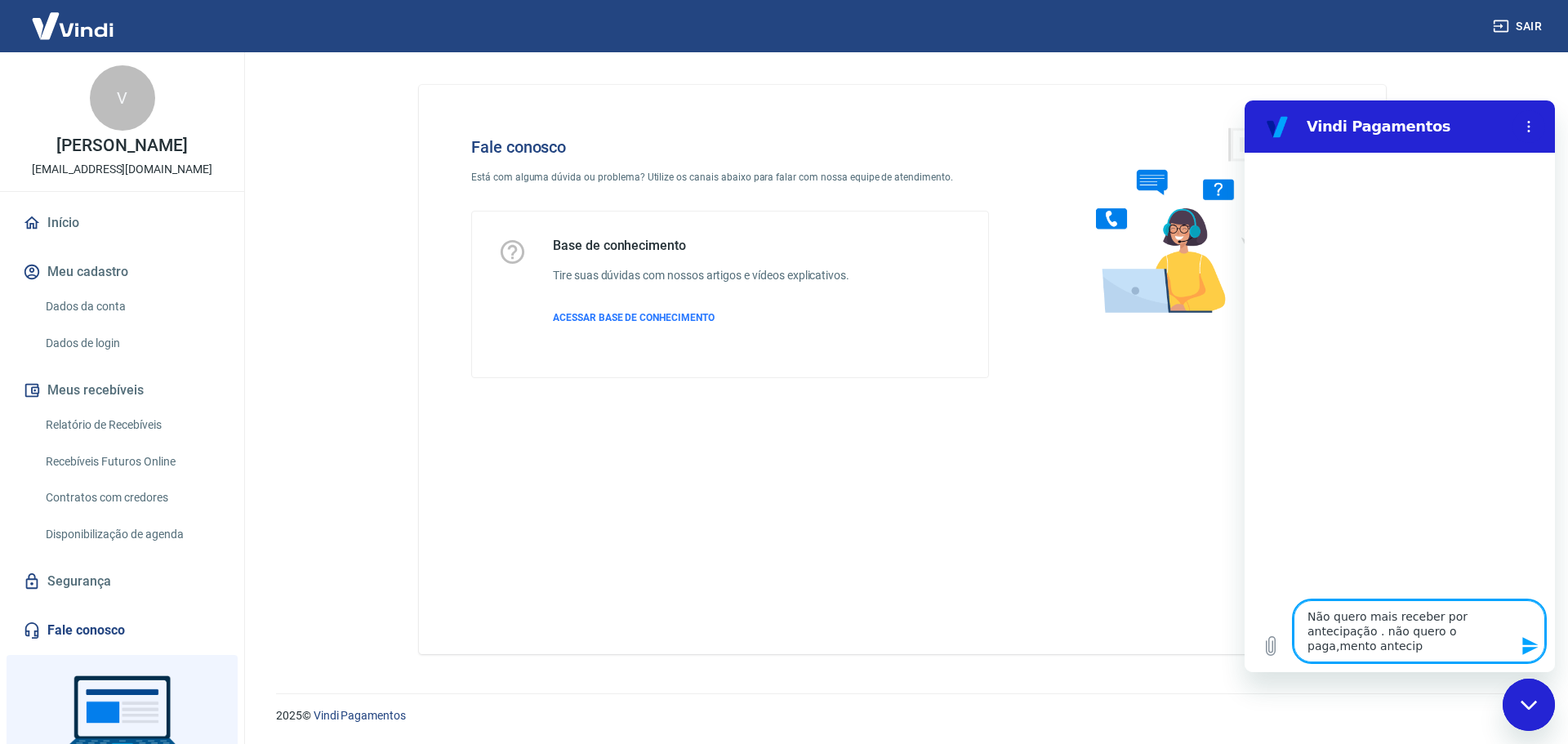
type textarea "Não quero mais receber por antecipação . não quero o paga,mento antecipa"
type textarea "x"
type textarea "Não quero mais receber por antecipação . não quero o paga,mento antecipad"
type textarea "x"
type textarea "Não quero mais receber por antecipação . não quero o paga,mento antecipado"
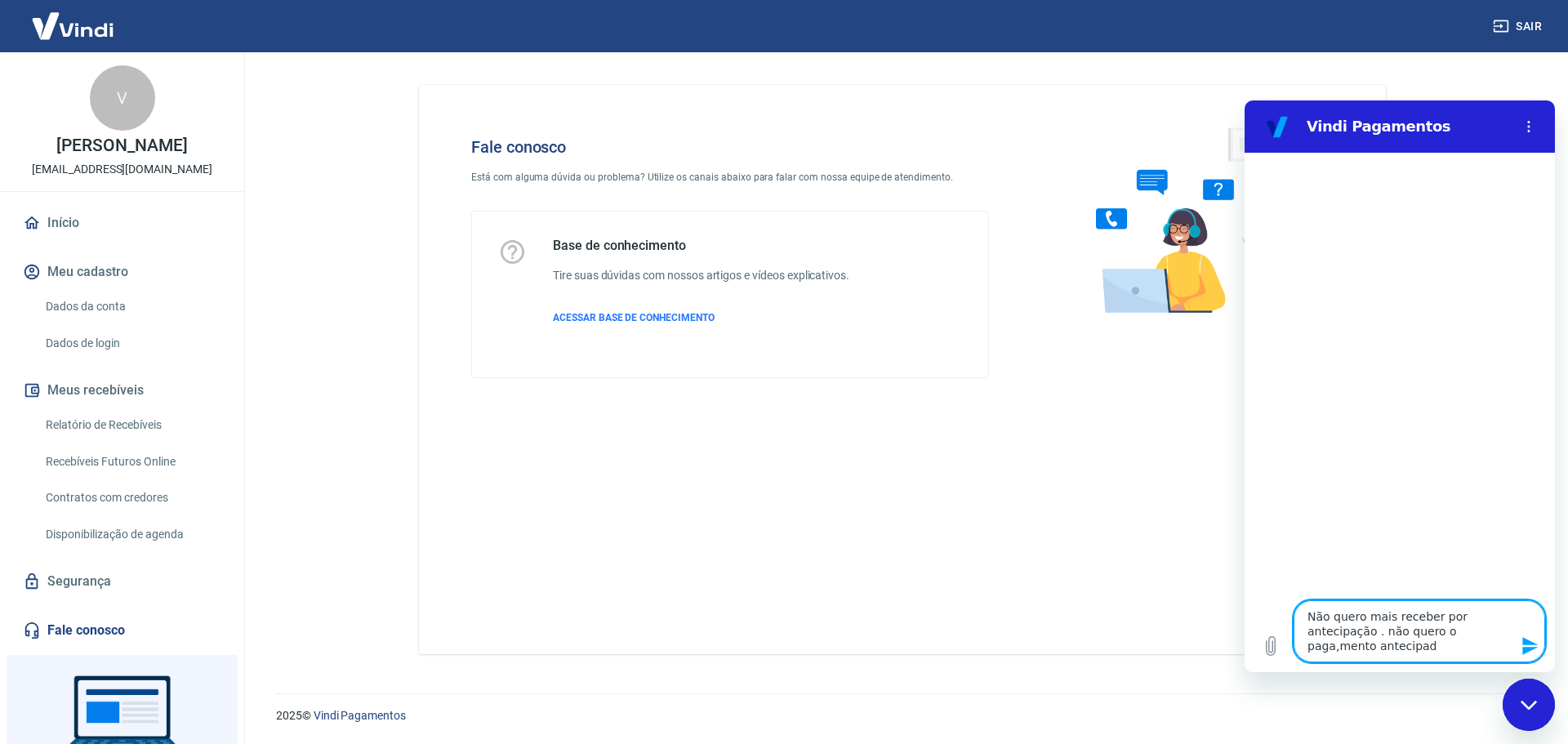
type textarea "x"
type textarea "Não quero mais receber por antecipação . não quero o paga,mento antecipado"
type textarea "x"
type textarea "Não quero mais receber por antecipação . não quero o paga,mento antecipado e"
type textarea "x"
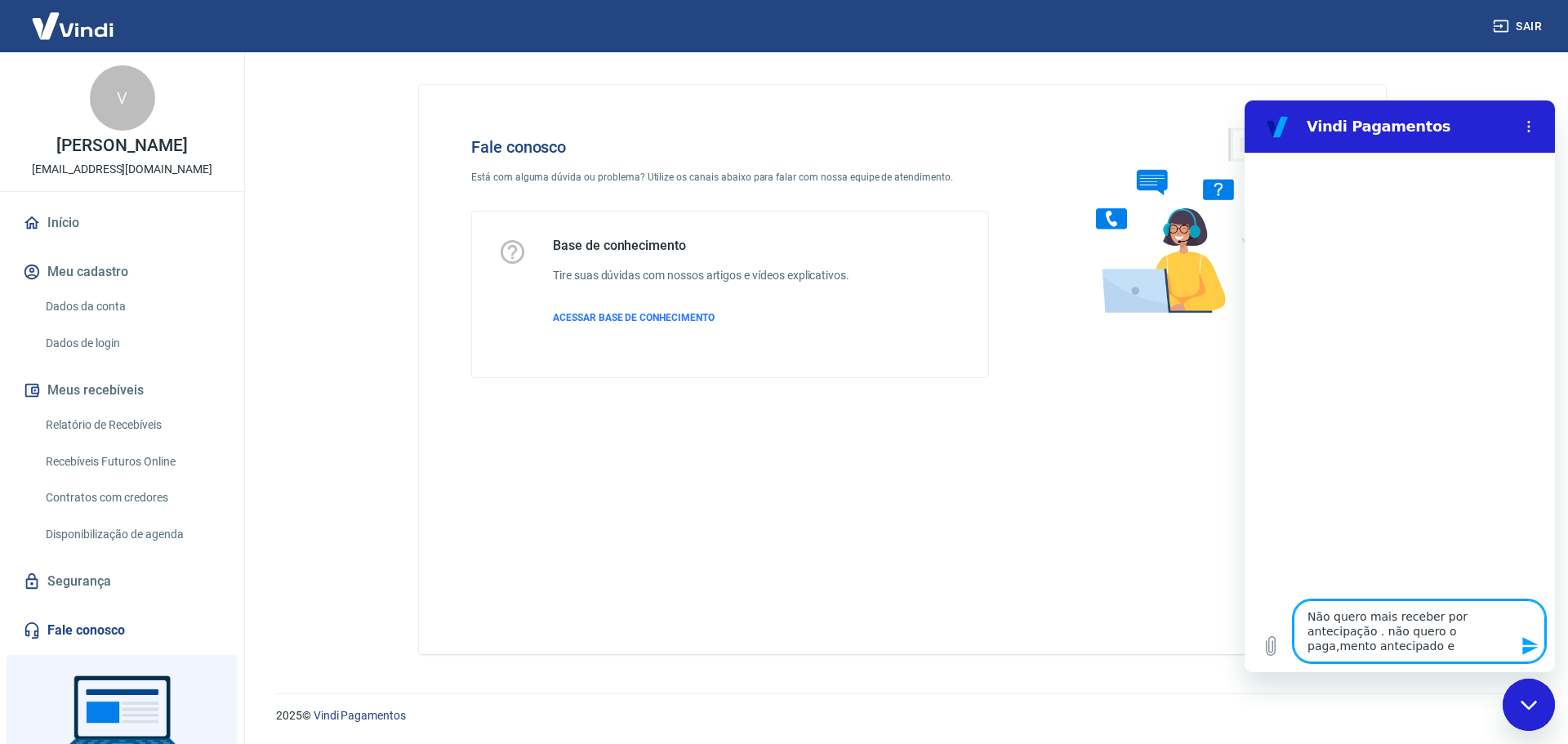
type textarea "Não quero mais receber por antecipação . não quero o paga,mento antecipado em"
type textarea "x"
type textarea "Não quero mais receber por antecipação . não quero o paga,mento antecipado em"
type textarea "x"
type textarea "Não quero mais receber por antecipação . não quero o paga,mento antecipado em 1"
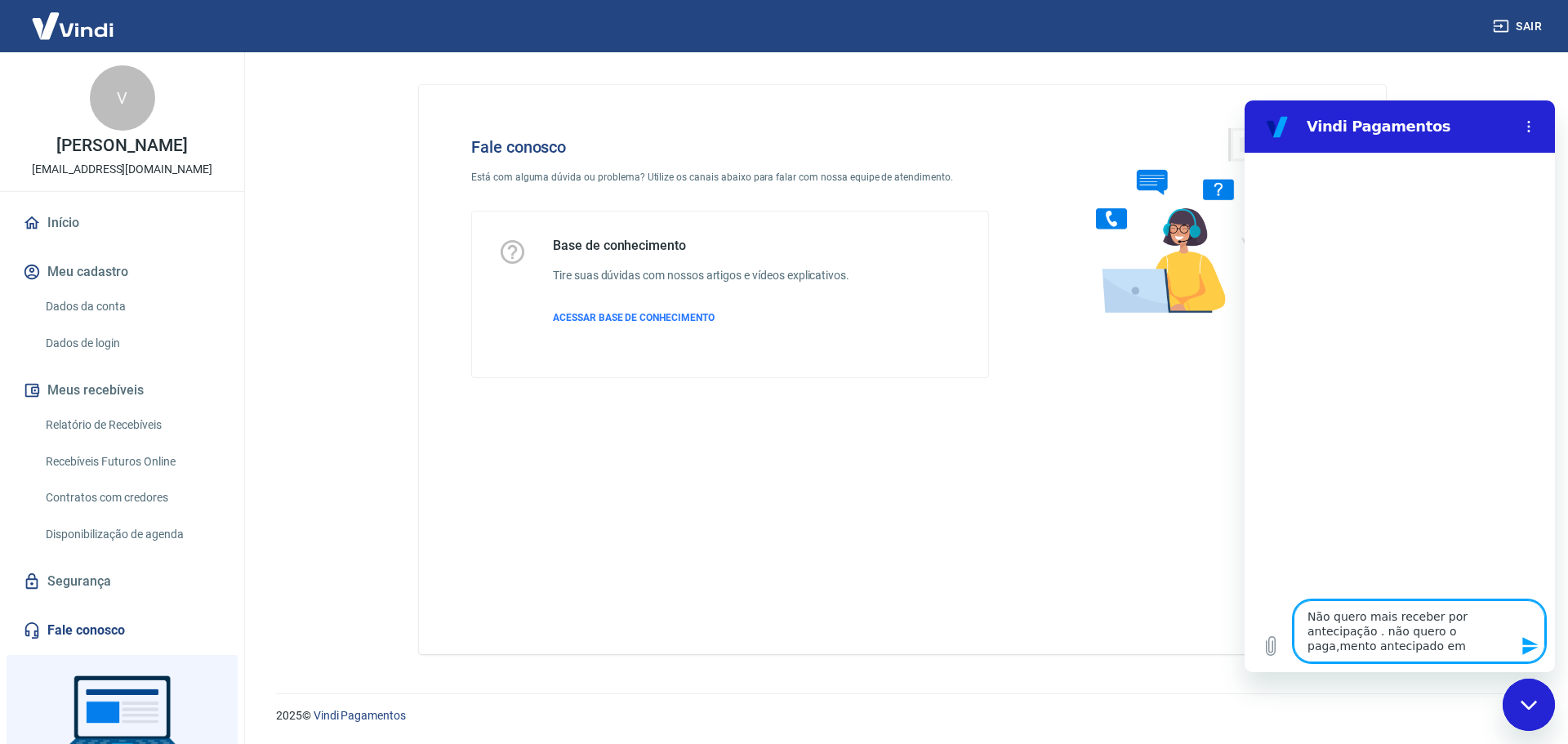
type textarea "x"
type textarea "Não quero mais receber por antecipação . não quero o paga,mento antecipado em 14"
type textarea "x"
type textarea "Não quero mais receber por antecipação . não quero o paga,mento antecipado em 14"
type textarea "x"
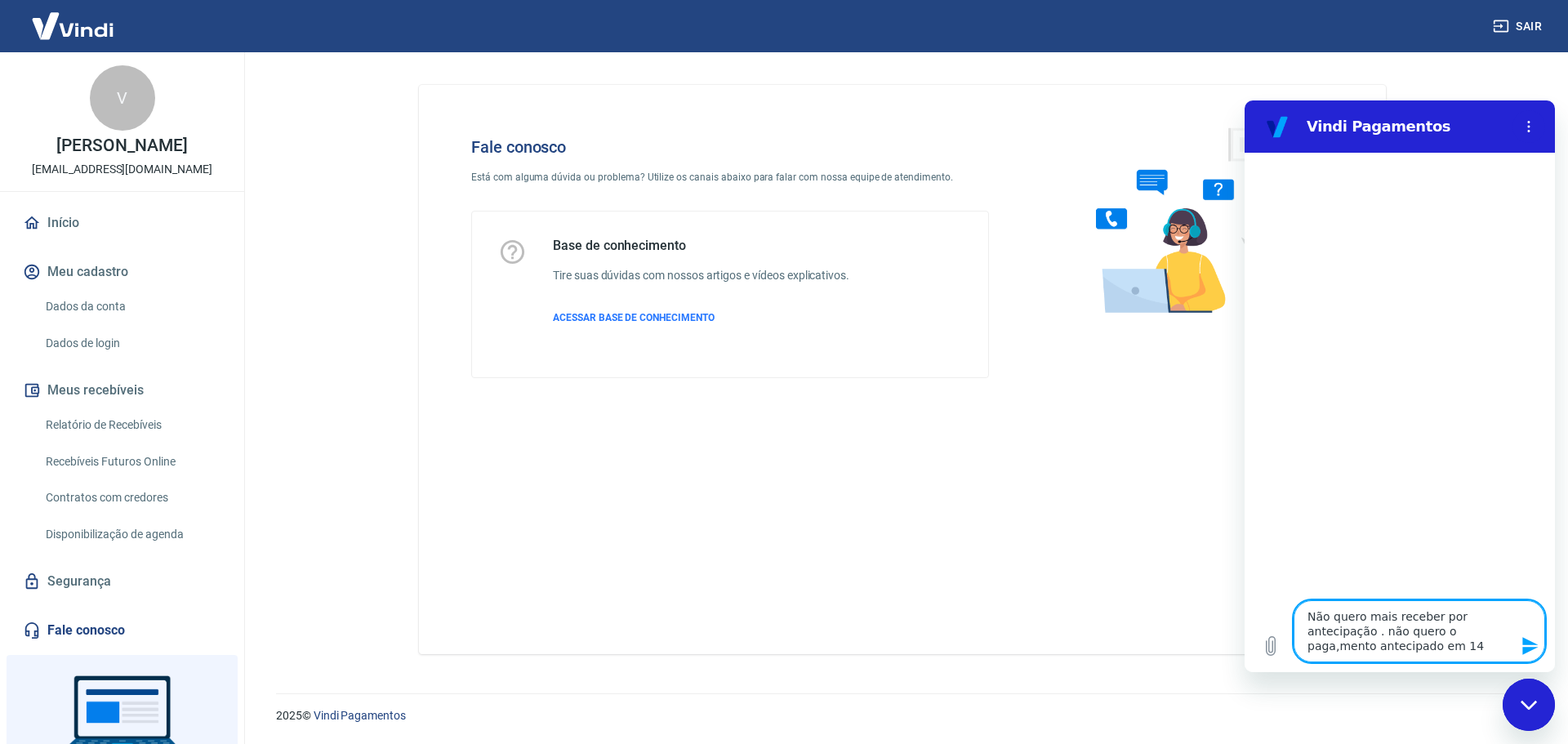
type textarea "Não quero mais receber por antecipação . não quero o paga,mento antecipado em 1…"
type textarea "x"
type textarea "Não quero mais receber por antecipação . não quero o paga,mento antecipado em 1…"
type textarea "x"
type textarea "Não quero mais receber por antecipação . não quero o paga,mento antecipado em 1…"
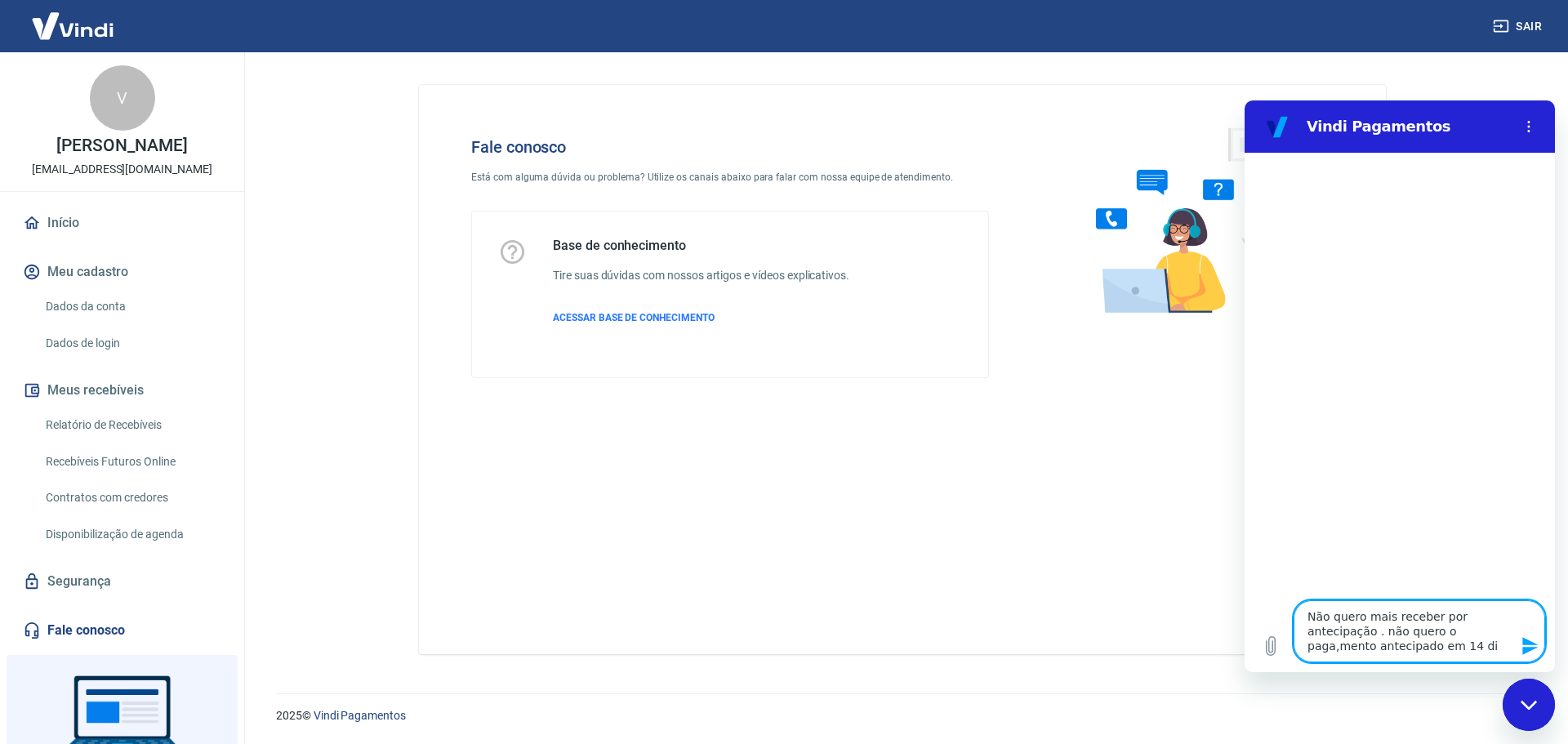
type textarea "x"
type textarea "Não quero mais receber por antecipação . não quero o paga,mento antecipado em 1…"
type textarea "x"
type textarea "Não quero mais receber por antecipação . não quero o paga,mento antecipado em 1…"
type textarea "x"
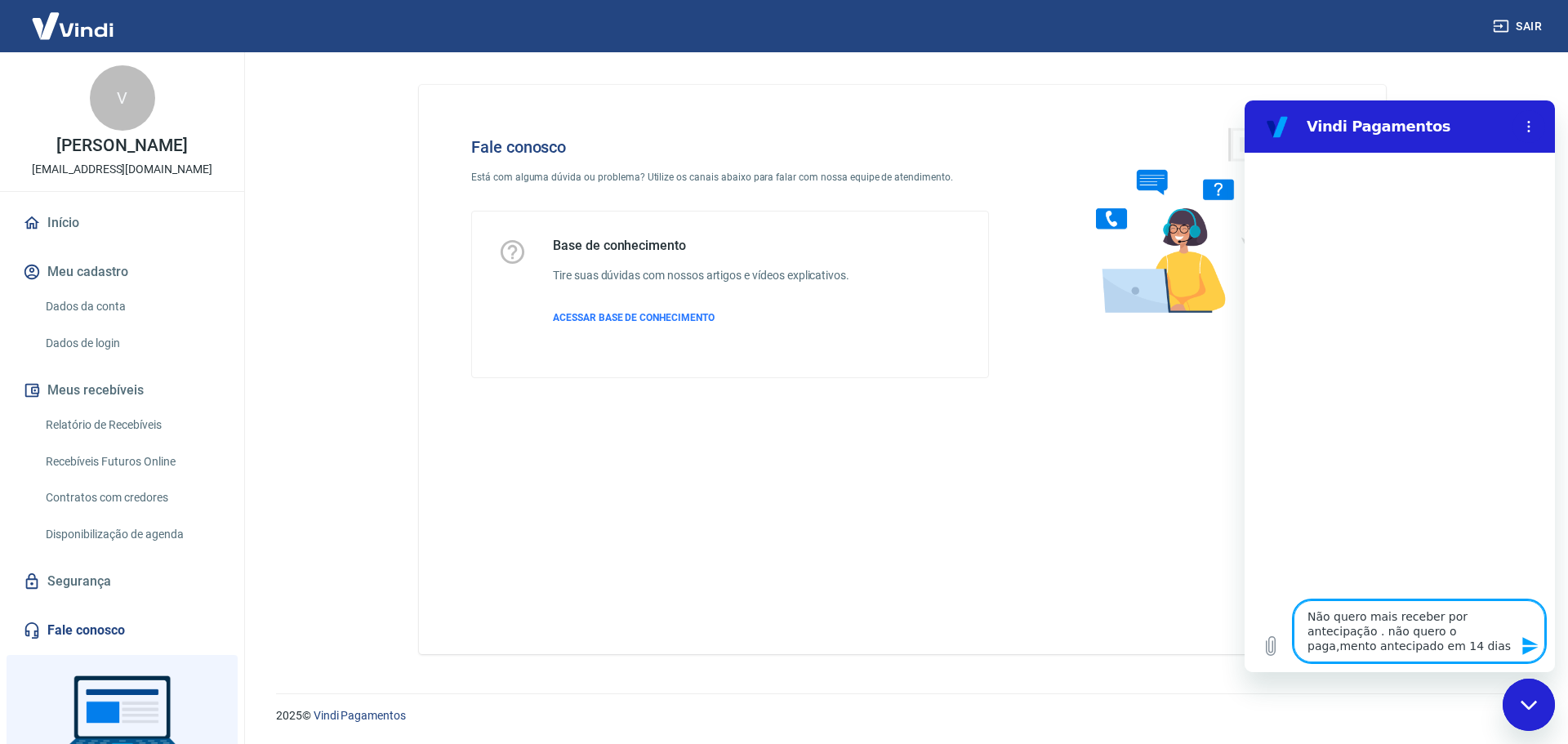
type textarea "Não quero mais receber por antecipação . não quero o paga,mento antecipado em 1…"
type textarea "x"
type textarea "Não quero mais receber por antecipação . não quero o paga,mento antecipado em 1…"
type textarea "x"
type textarea "Não quero mais receber por antecipação . não quero o paga,mento antecipado em 1…"
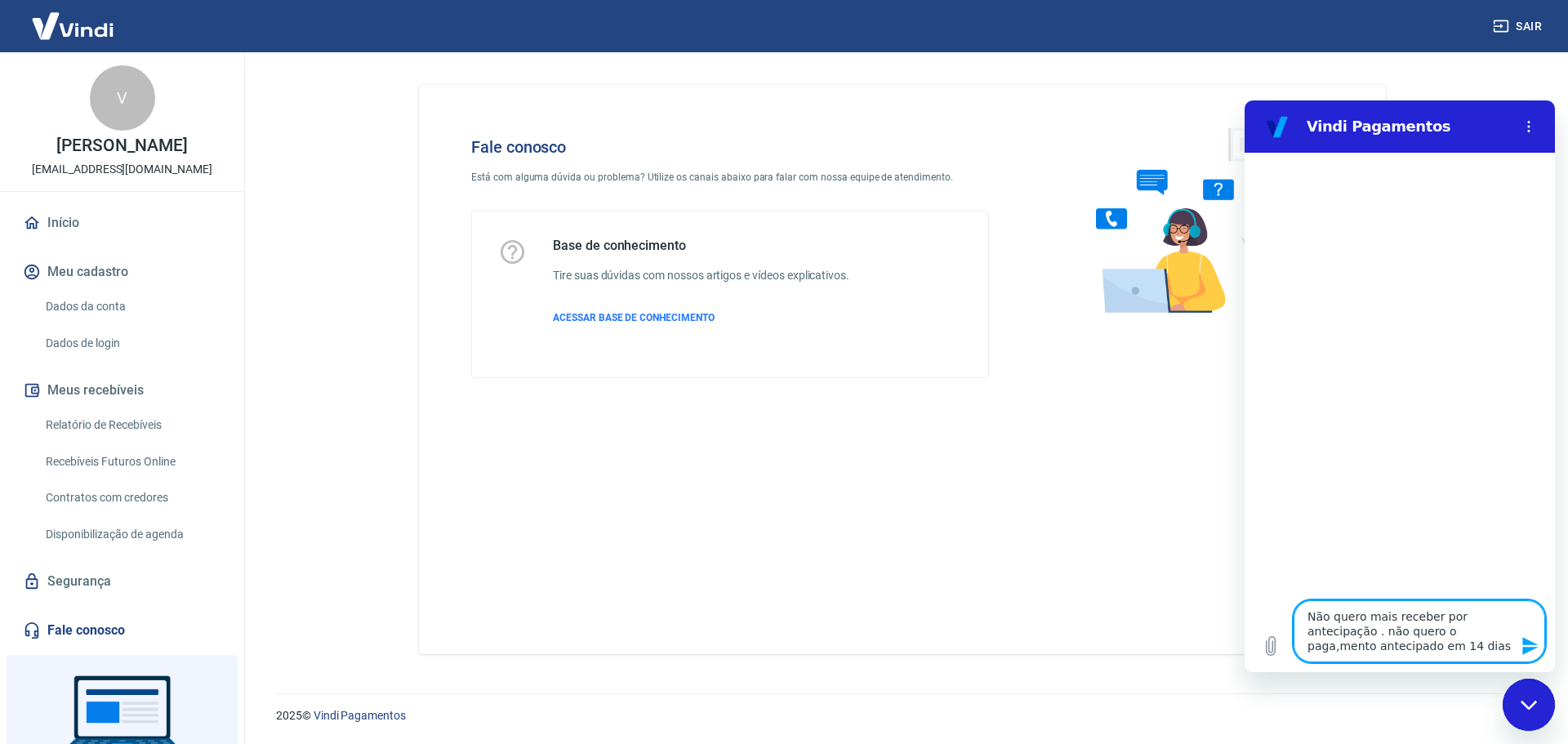
type textarea "x"
type textarea "Não quero mais receber por antecipação . não quero o paga,mento antecipado em 1…"
type textarea "x"
type textarea "Não quero mais receber por antecipação . não quero o paga,mento antecipado em 1…"
type textarea "x"
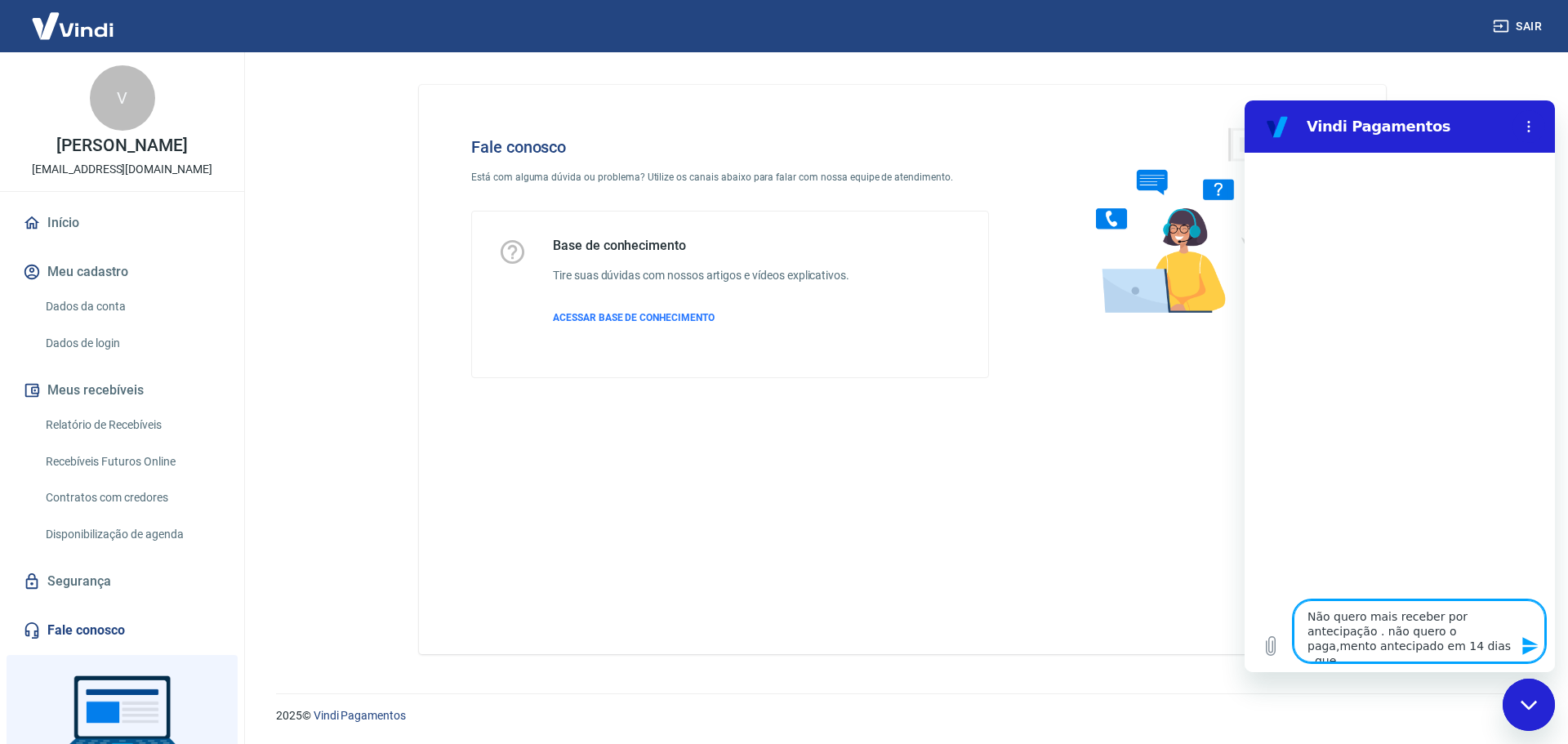
type textarea "Não quero mais receber por antecipação . não quero o paga,mento antecipado em 1…"
type textarea "x"
type textarea "Não quero mais receber por antecipação . não quero o paga,mento antecipado em 1…"
type textarea "x"
type textarea "Não quero mais receber por antecipação . não quero o paga,mento antecipado em 1…"
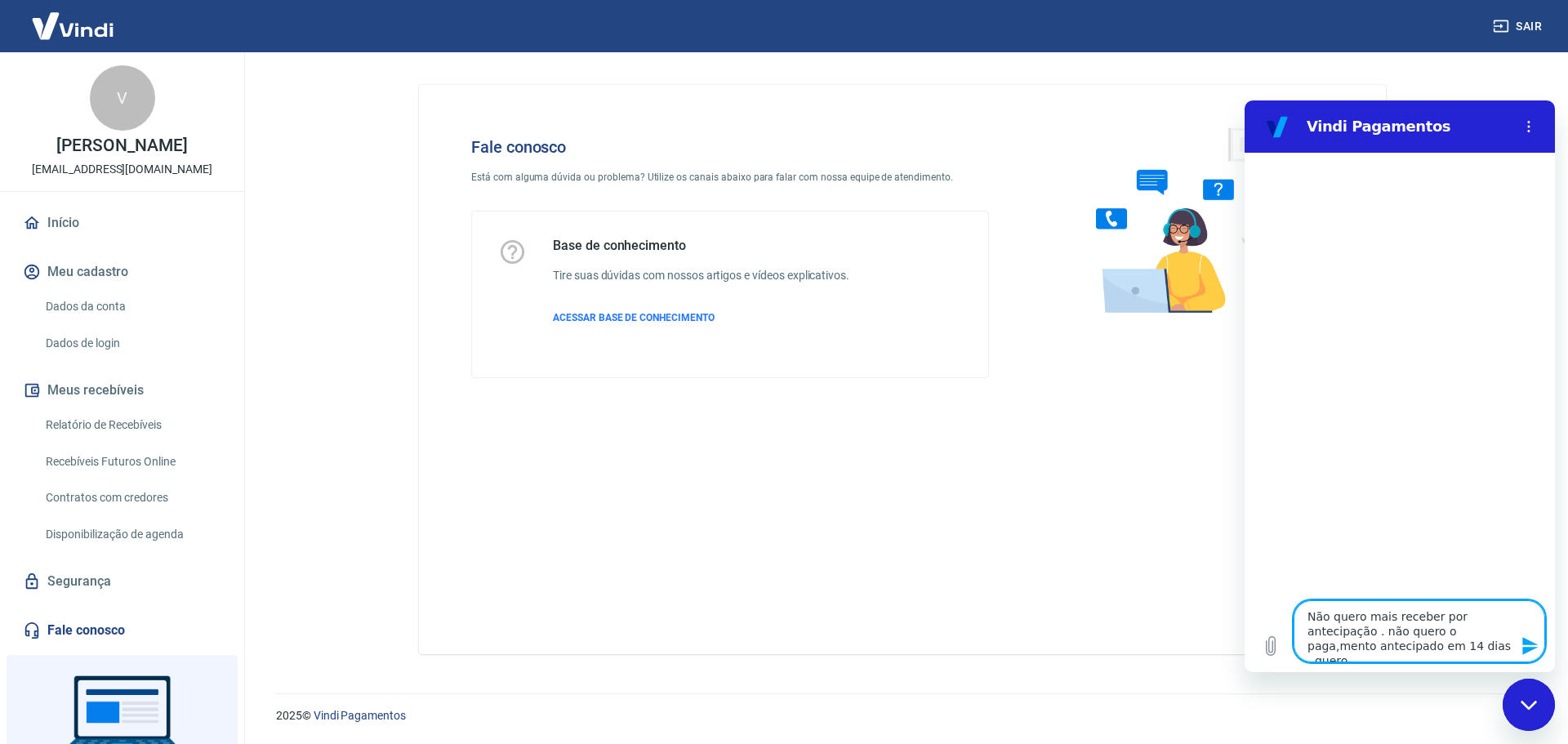
type textarea "x"
type textarea "Não quero mais receber por antecipação . não quero o paga,mento antecipado em 1…"
type textarea "x"
type textarea "Não quero mais receber por antecipação . não quero o paga,mento antecipado em 1…"
type textarea "x"
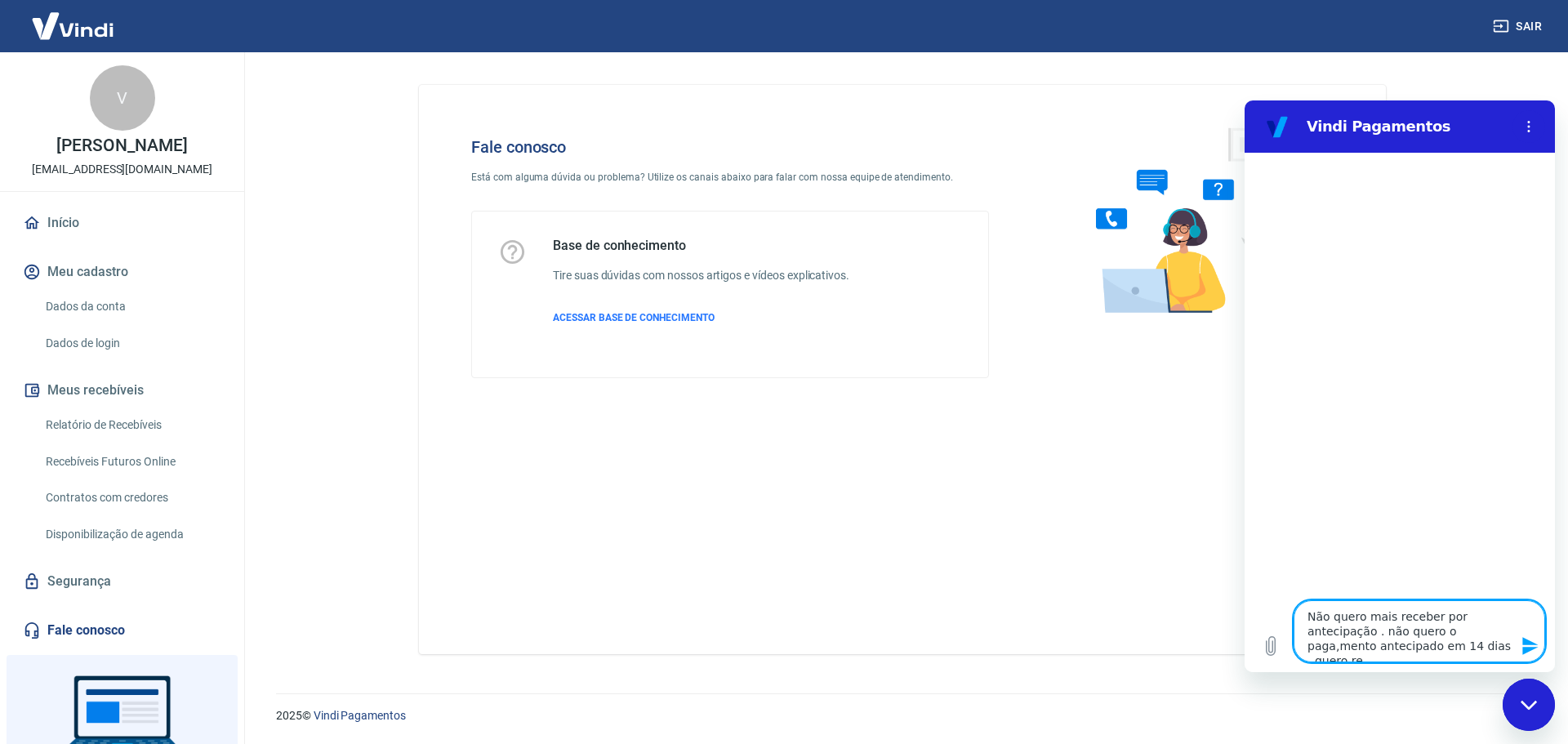
type textarea "Não quero mais receber por antecipação . não quero o paga,mento antecipado em 1…"
type textarea "x"
type textarea "Não quero mais receber por antecipação . não quero o paga,mento antecipado em 1…"
type textarea "x"
type textarea "Não quero mais receber por antecipação . não quero o paga,mento antecipado em 1…"
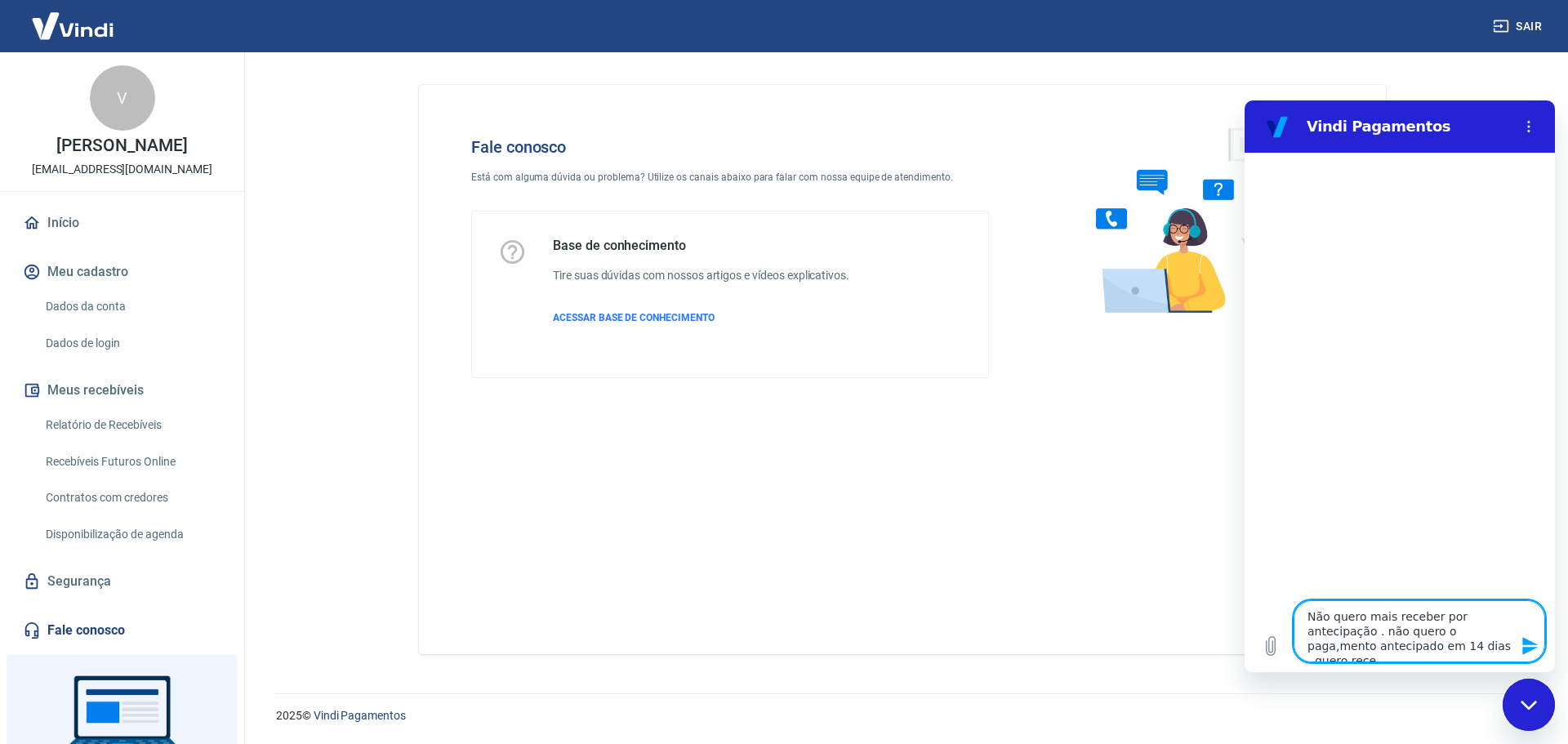
type textarea "x"
type textarea "Não quero mais receber por antecipação . não quero o paga,mento antecipado em 1…"
type textarea "x"
type textarea "Não quero mais receber por antecipação . não quero o paga,mento antecipado em 1…"
type textarea "x"
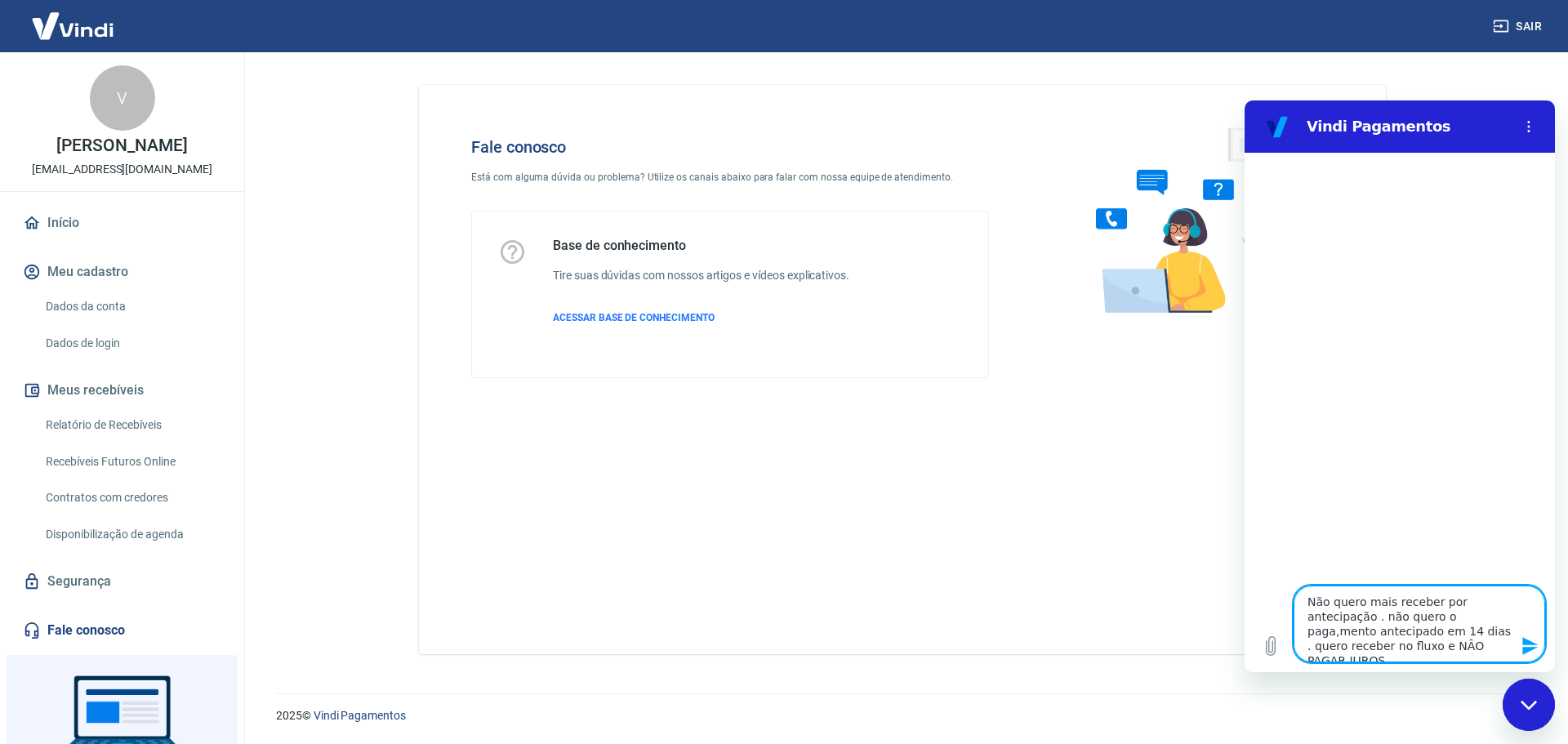
click at [1469, 620] on textarea "Não quero mais receber por antecipação . não quero o paga,mento antecipado em 1…" at bounding box center [1418, 624] width 251 height 77
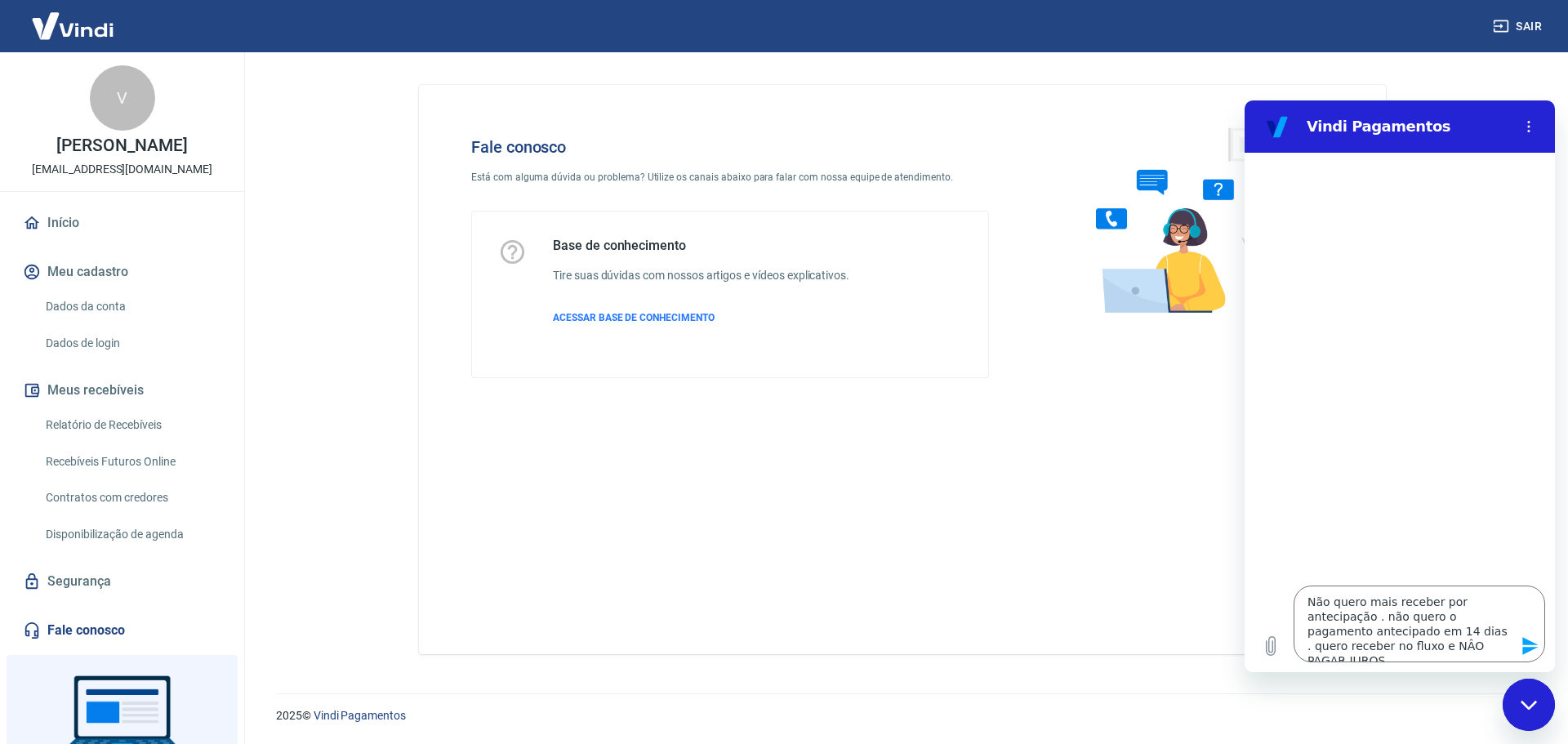
click at [1530, 653] on icon "Enviar mensagem" at bounding box center [1529, 645] width 19 height 19
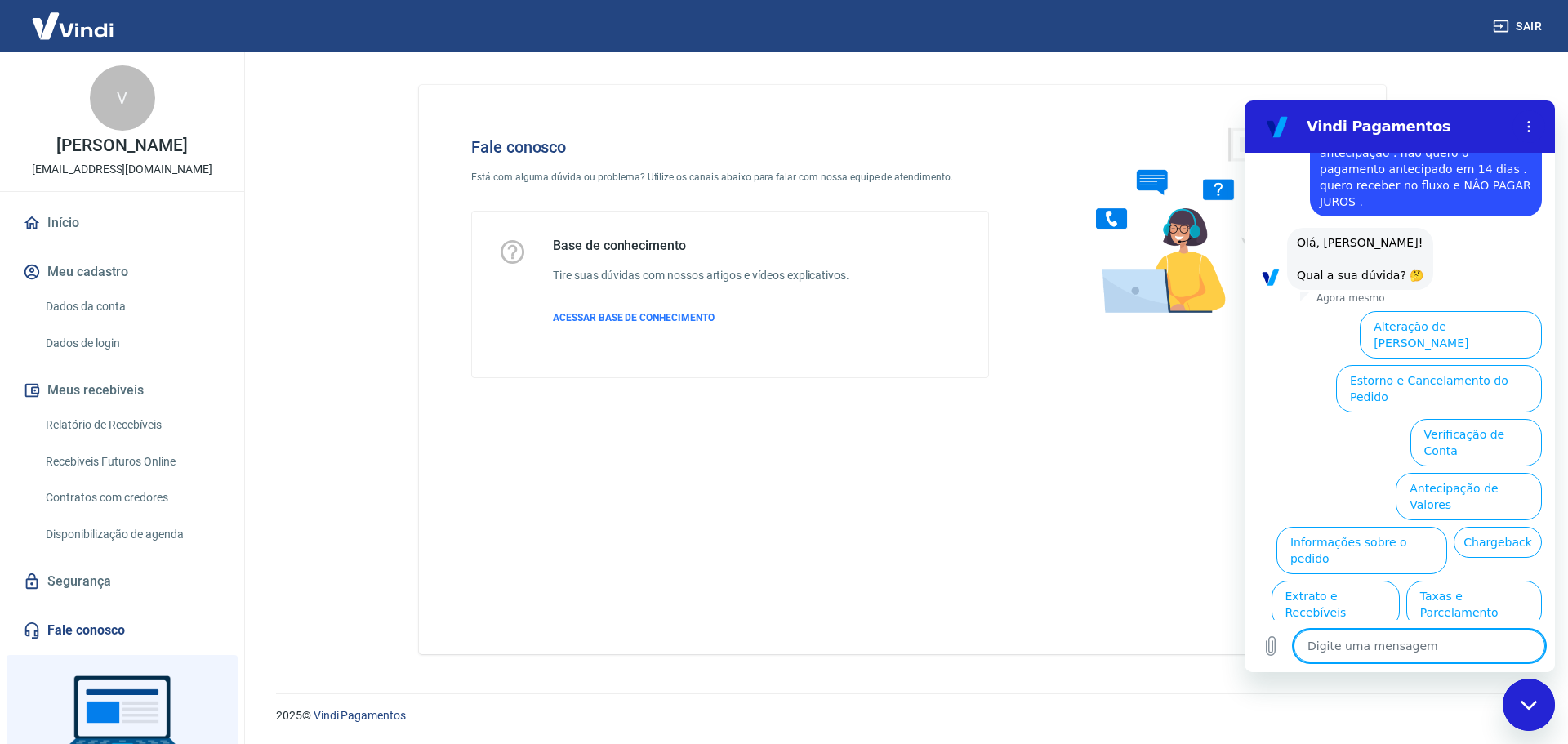
scroll to position [74, 0]
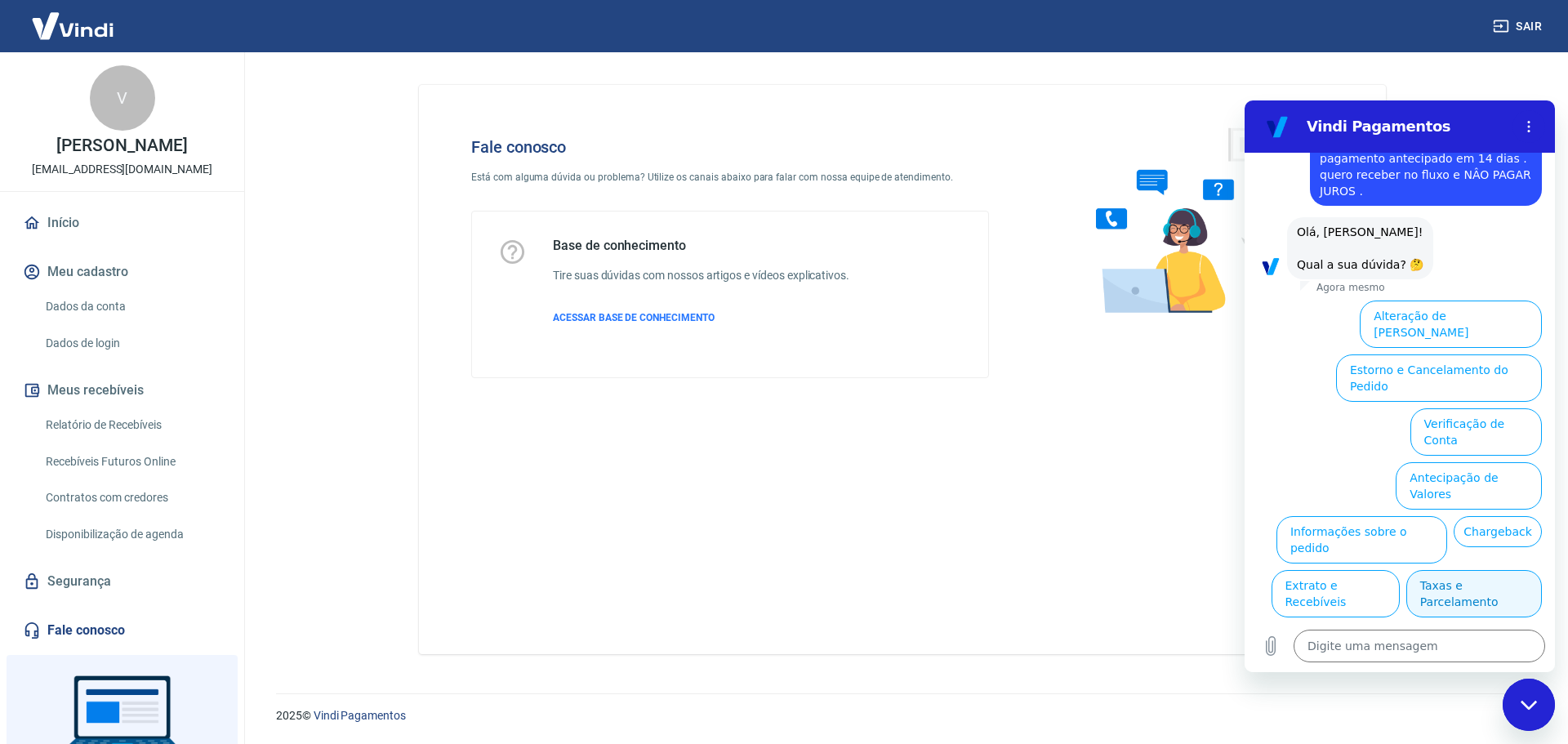
click at [1446, 570] on button "Taxas e Parcelamento" at bounding box center [1473, 593] width 136 height 47
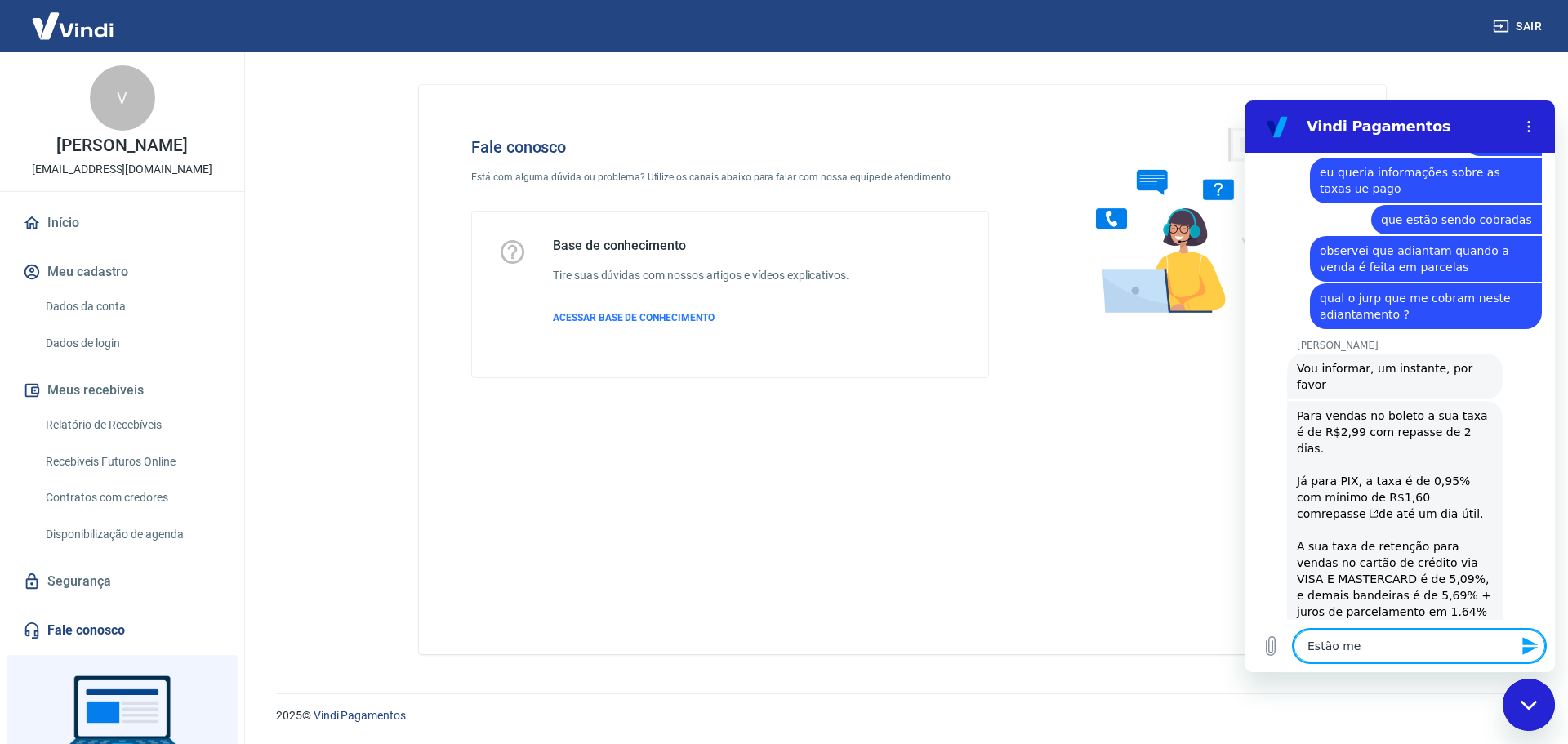
scroll to position [762, 0]
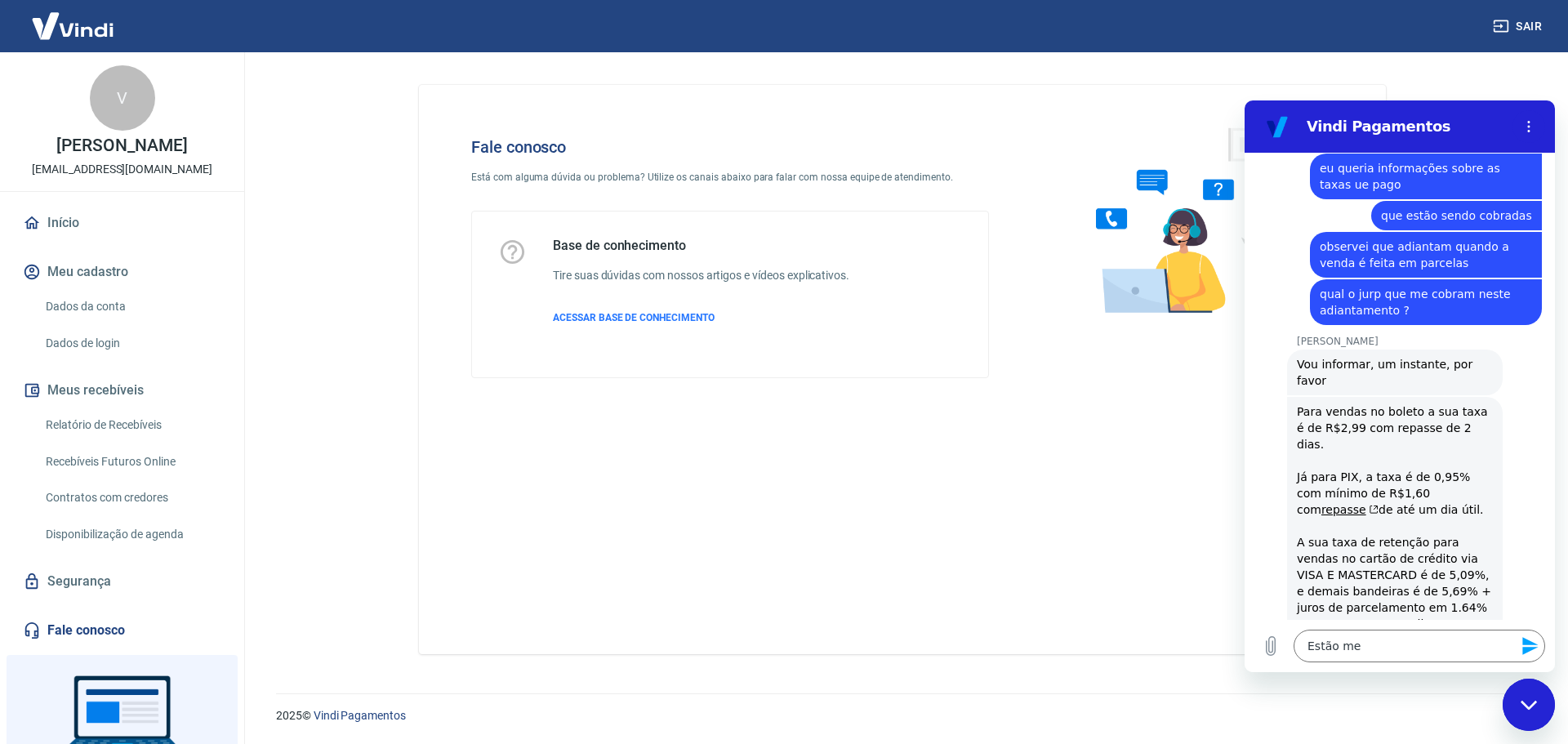
click at [1023, 597] on div "Fale conosco Está com alguma dúvida ou problema? Utilize os canais abaixo para …" at bounding box center [902, 369] width 967 height 569
click at [1175, 607] on div "Fale conosco Está com alguma dúvida ou problema? Utilize os canais abaixo para …" at bounding box center [902, 369] width 967 height 569
click div "[PERSON_NAME] diz: Para vendas no boleto a sua taxa é de R$2,99 com repasse de …"
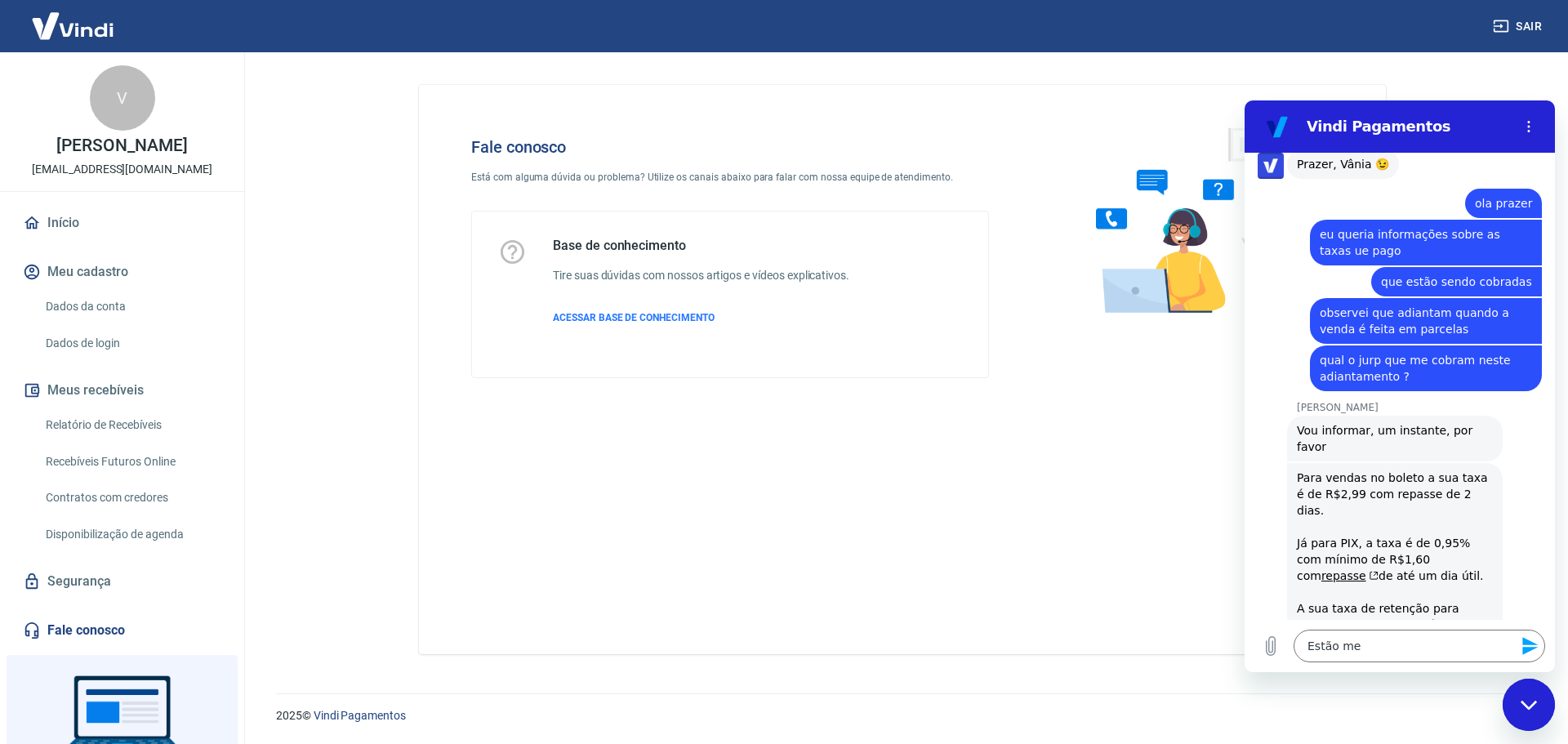
scroll to position [767, 0]
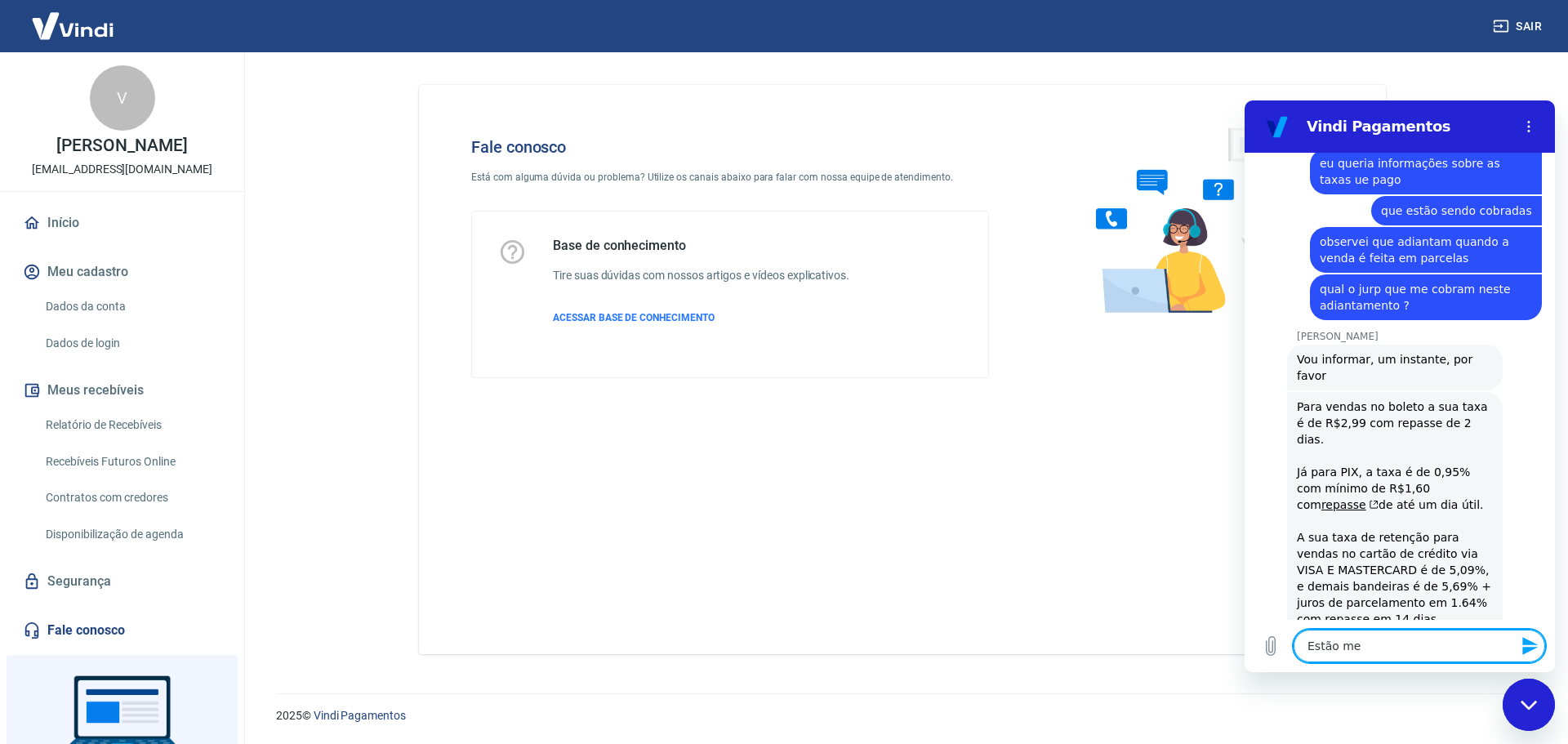
drag, startPoint x: 1362, startPoint y: 648, endPoint x: 1311, endPoint y: 652, distance: 51.2
click at [1306, 648] on textarea "Estão me" at bounding box center [1418, 645] width 251 height 32
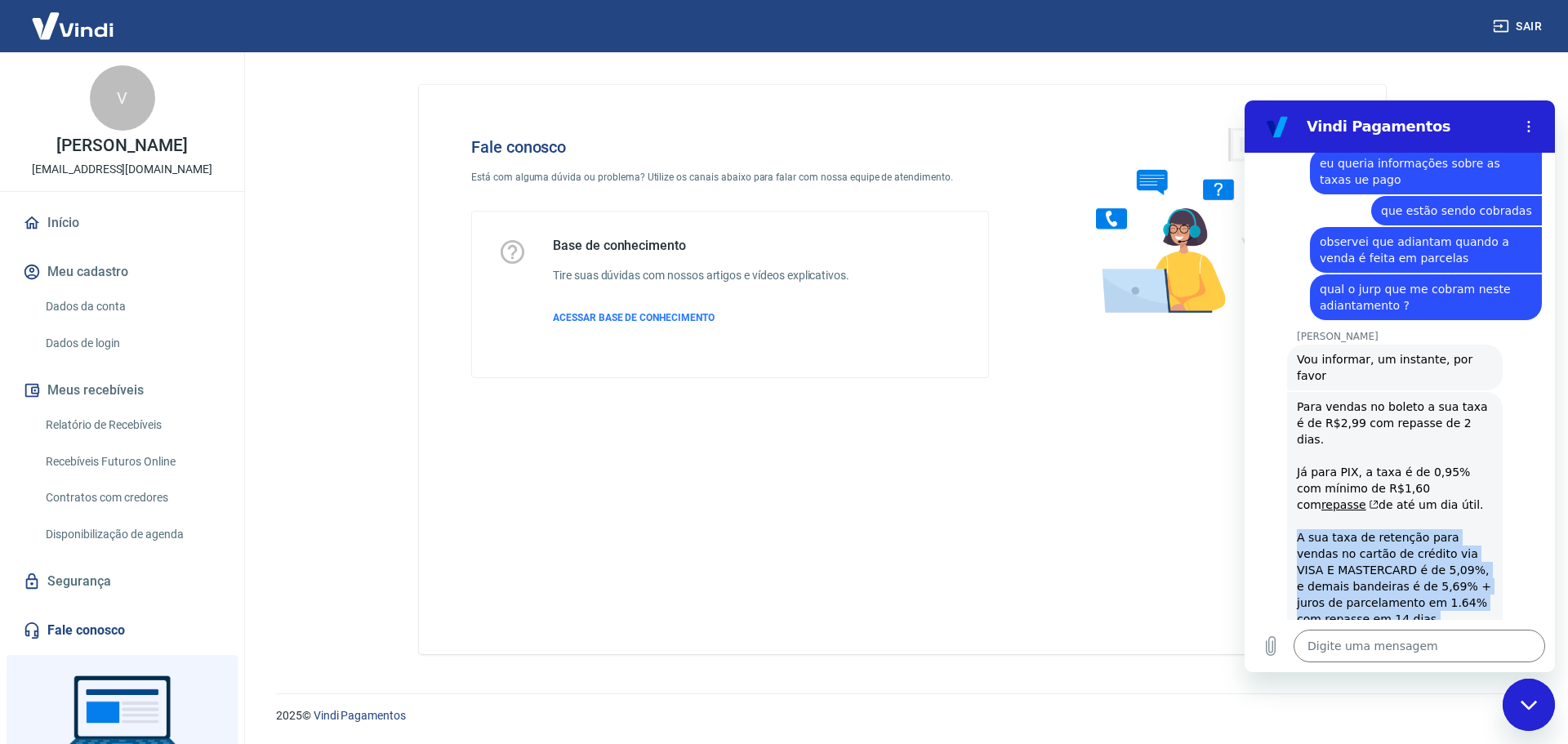
drag, startPoint x: 1297, startPoint y: 457, endPoint x: 1407, endPoint y: 536, distance: 135.4
click at [1407, 536] on div "Para vendas no boleto a sua taxa é de R$2,99 com repasse de 2 dias. Já para PIX…" at bounding box center [1395, 537] width 196 height 277
copy div "A sua taxa de retenção para vendas no cartão de crédito via VISA E MASTERCARD é…"
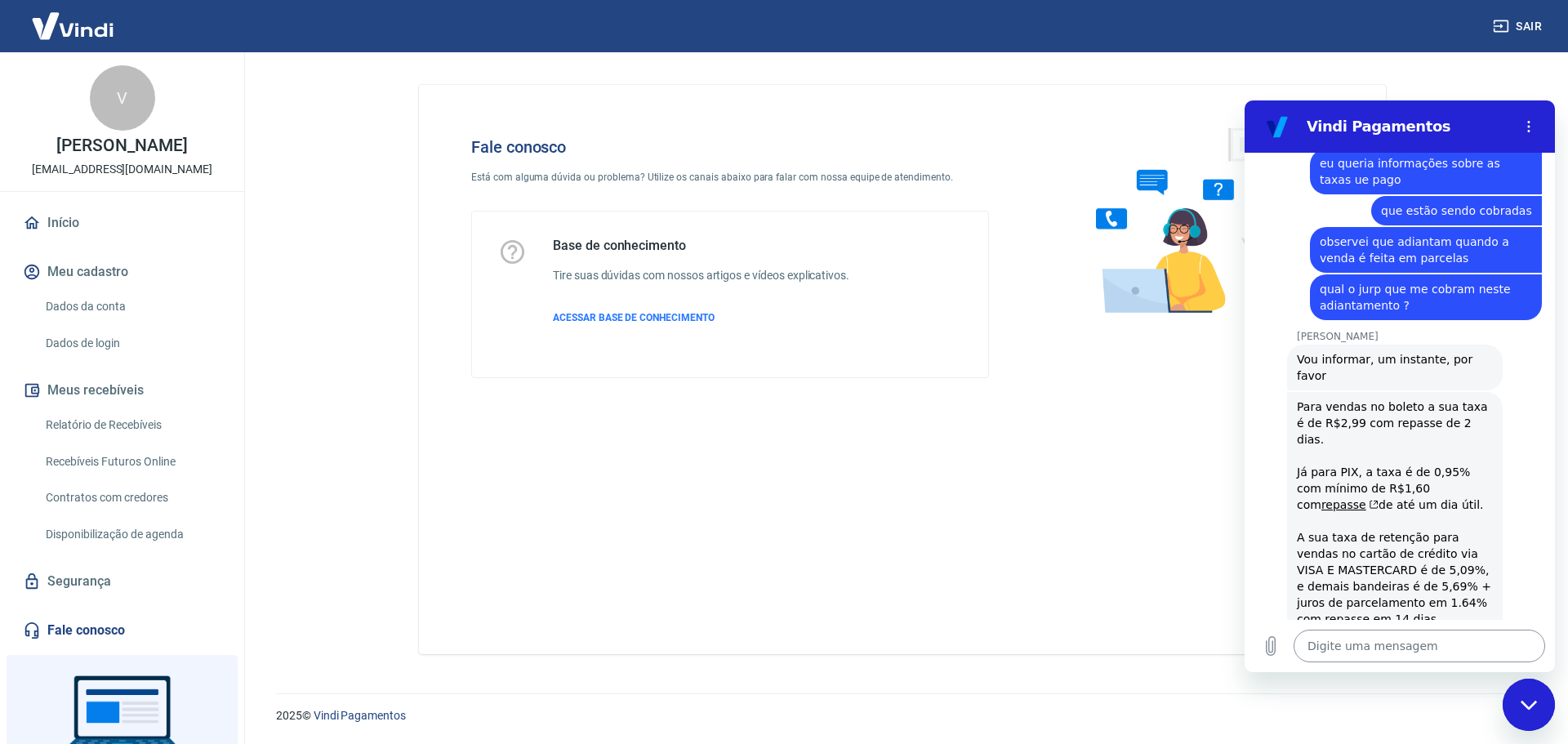
drag, startPoint x: 1311, startPoint y: 651, endPoint x: 1298, endPoint y: 646, distance: 13.9
click at [1313, 651] on textarea at bounding box center [1418, 645] width 251 height 32
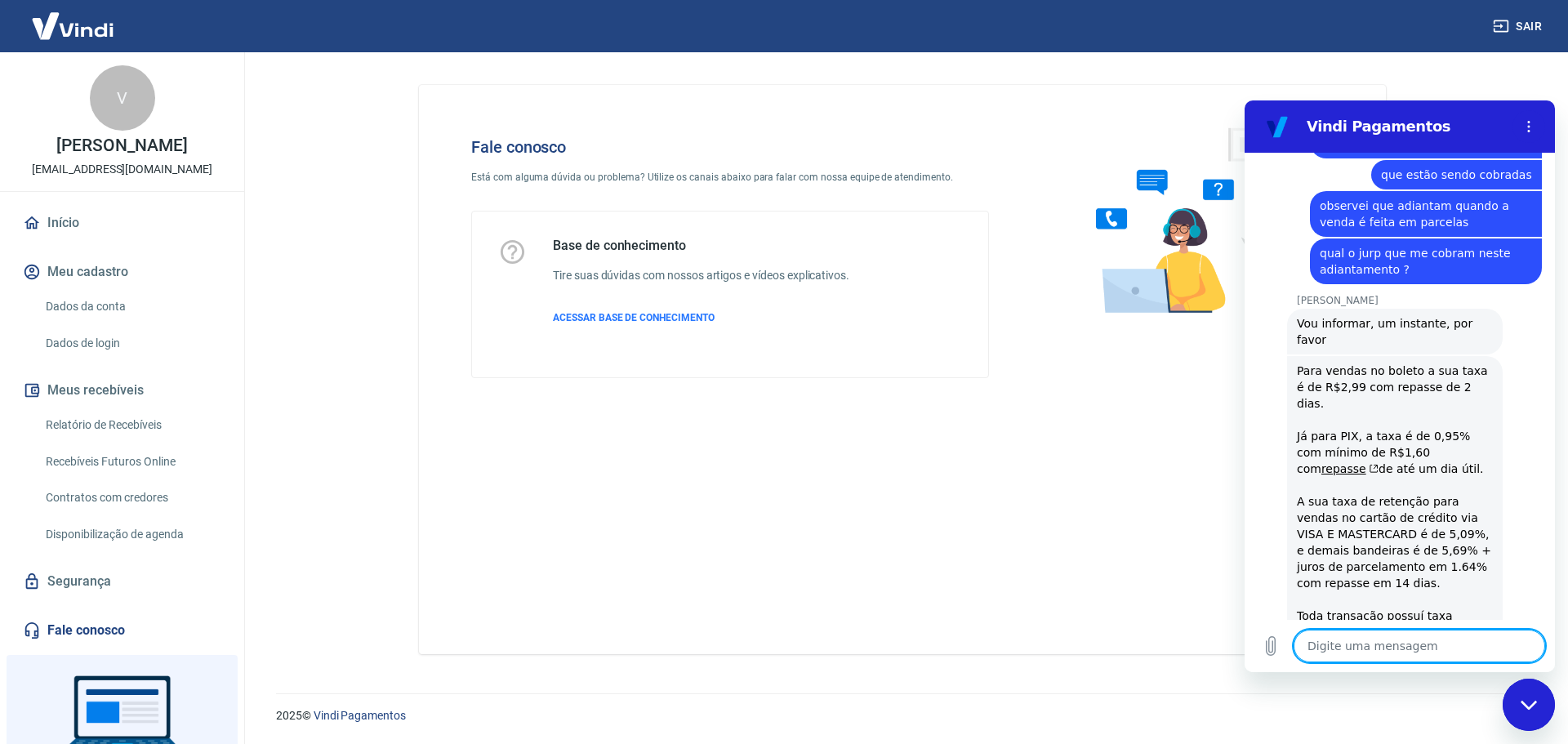
scroll to position [805, 0]
paste textarea "A sua taxa de retenção para vendas no cartão de crédito via VISA E MASTERCARD é…"
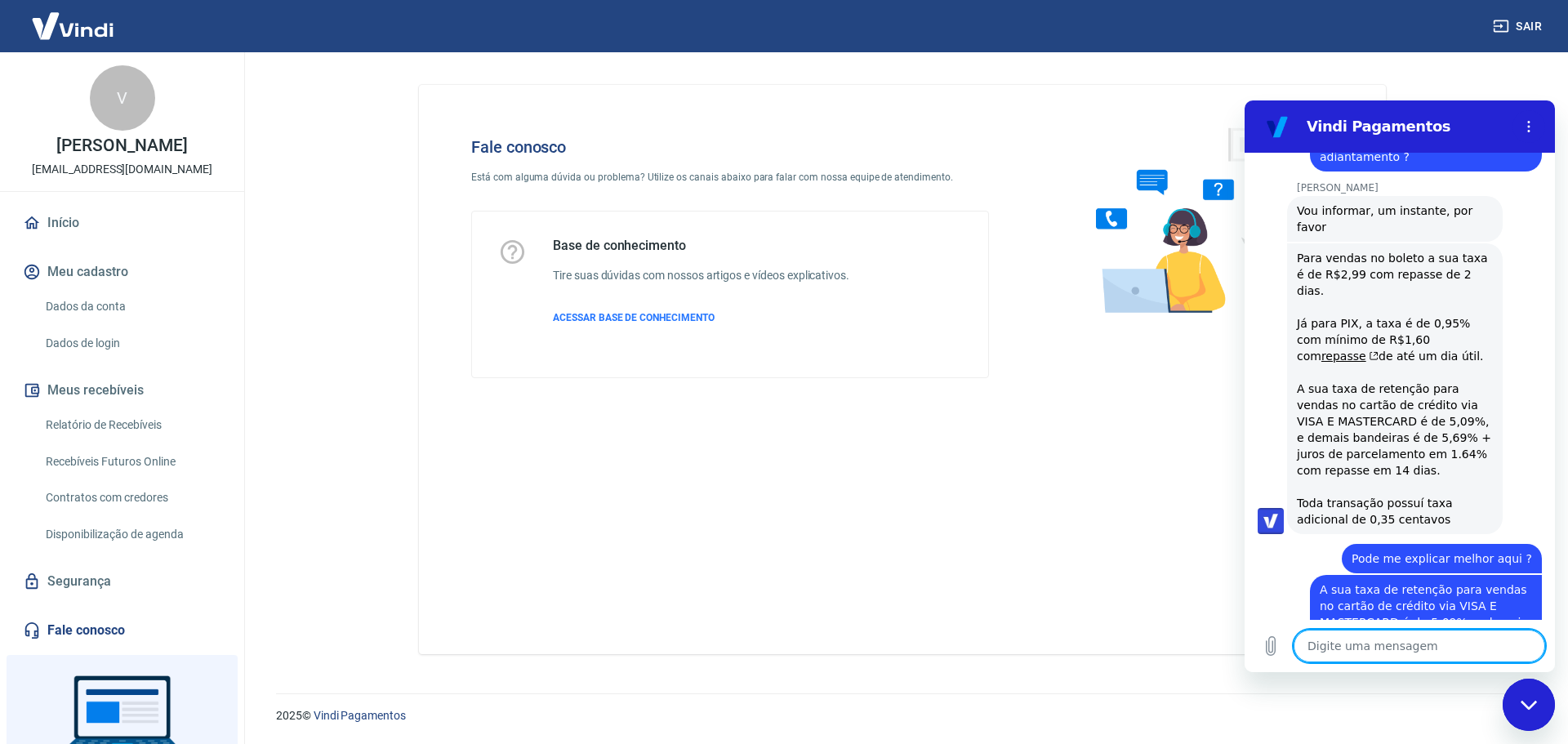
scroll to position [918, 0]
click at [1380, 651] on textarea "Se eu receberr no fluxo vocês" at bounding box center [1418, 645] width 251 height 32
click at [1469, 654] on textarea "Se eu receber no fluxo vocês" at bounding box center [1418, 645] width 251 height 32
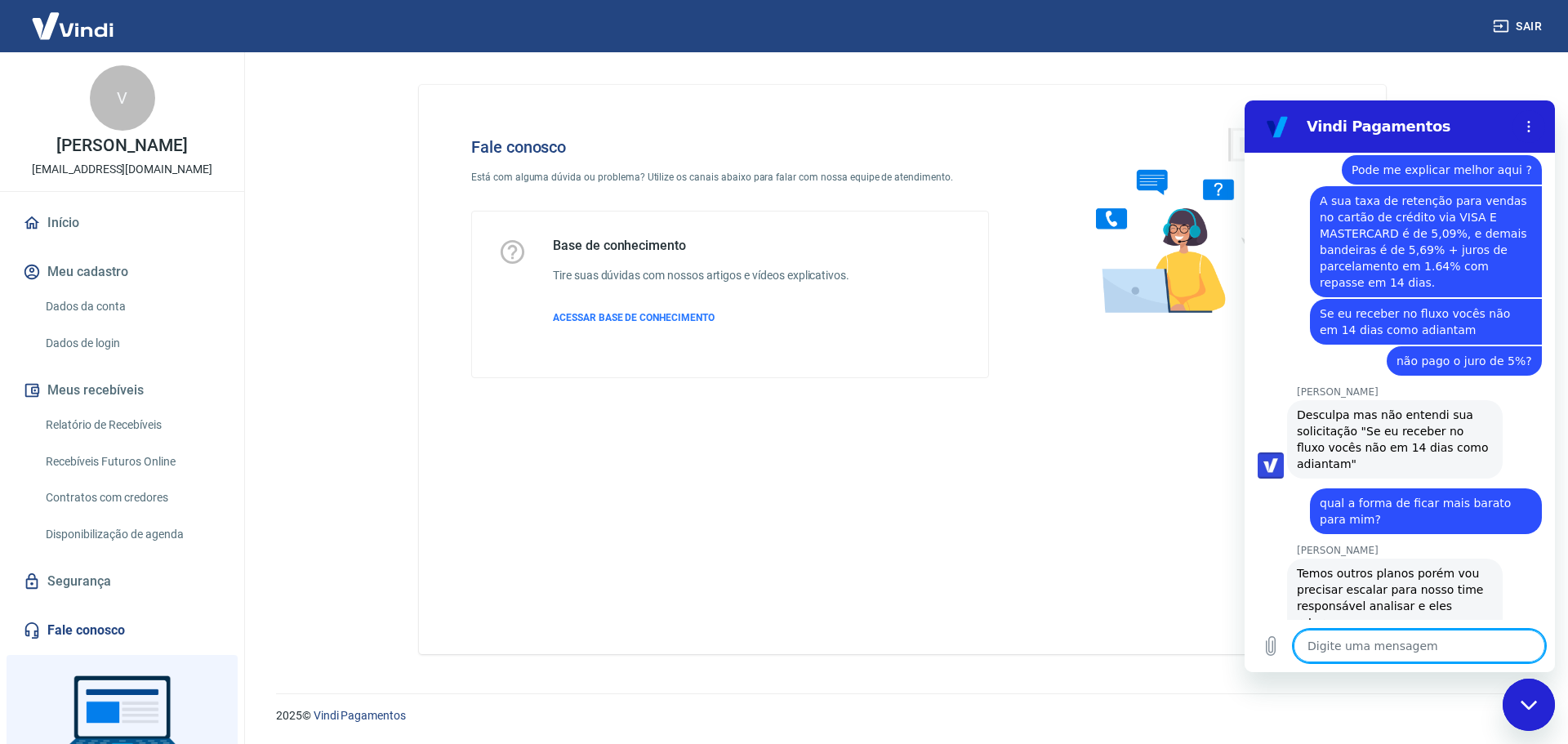
scroll to position [1307, 0]
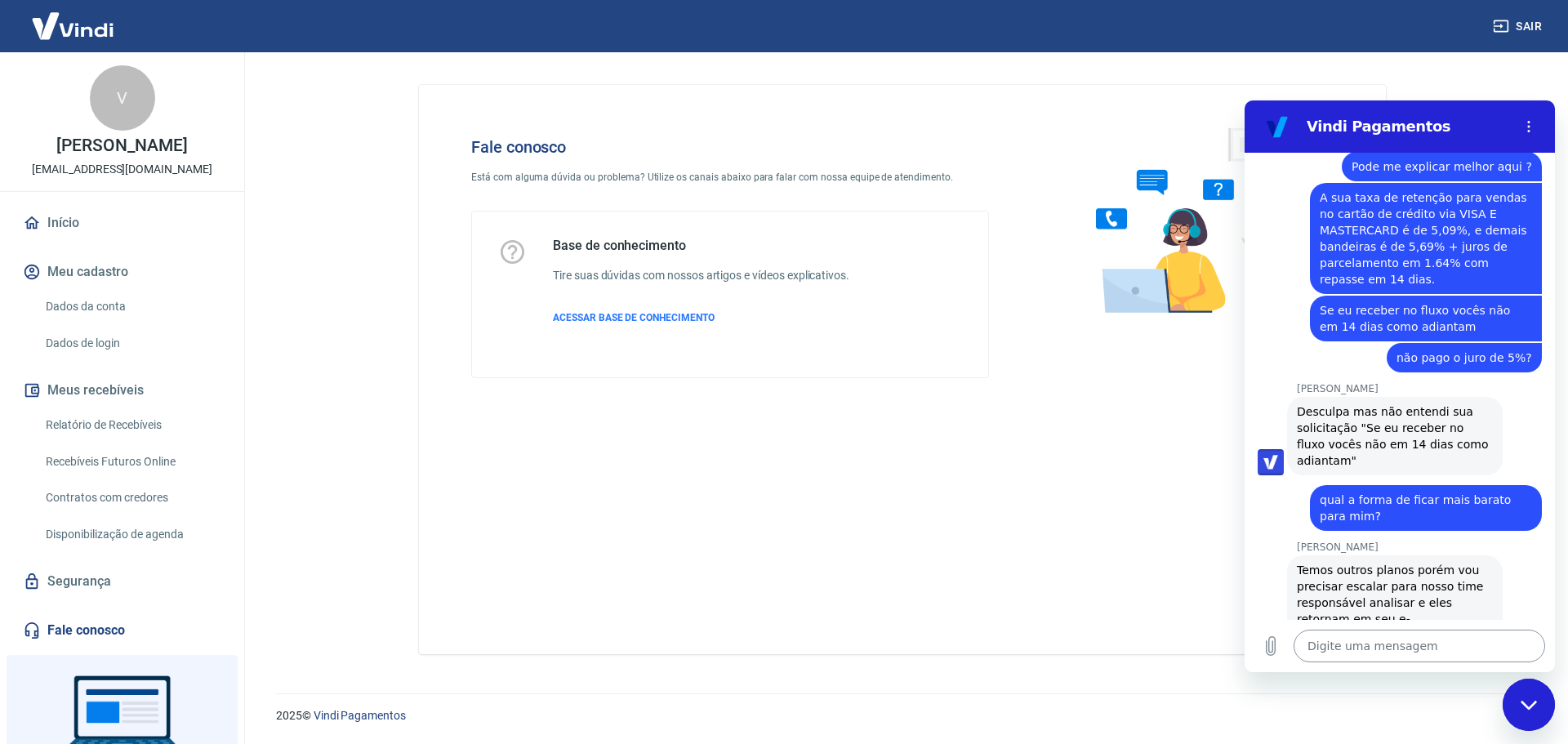
click at [1314, 646] on textarea at bounding box center [1418, 645] width 251 height 32
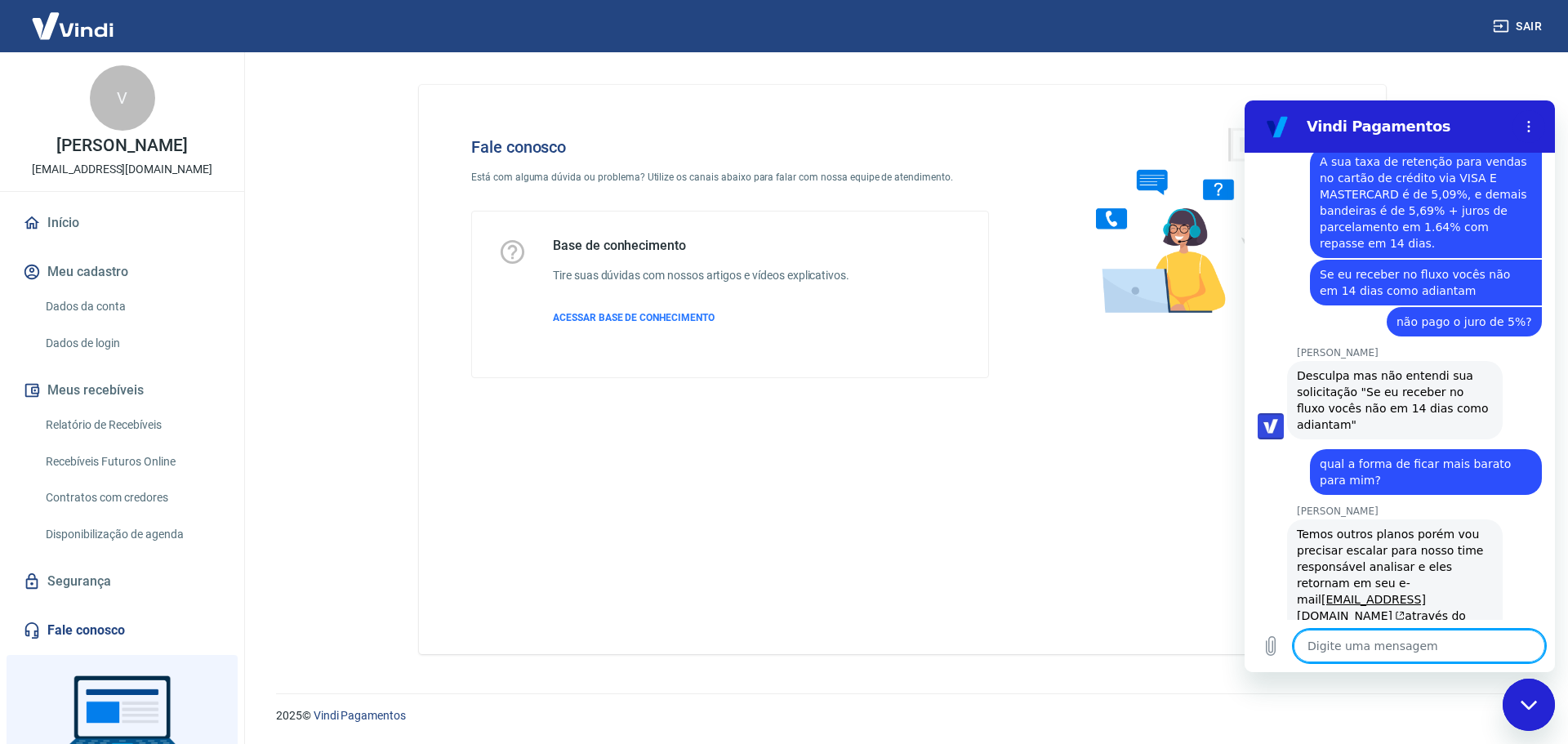
scroll to position [1346, 0]
